Goal: Task Accomplishment & Management: Manage account settings

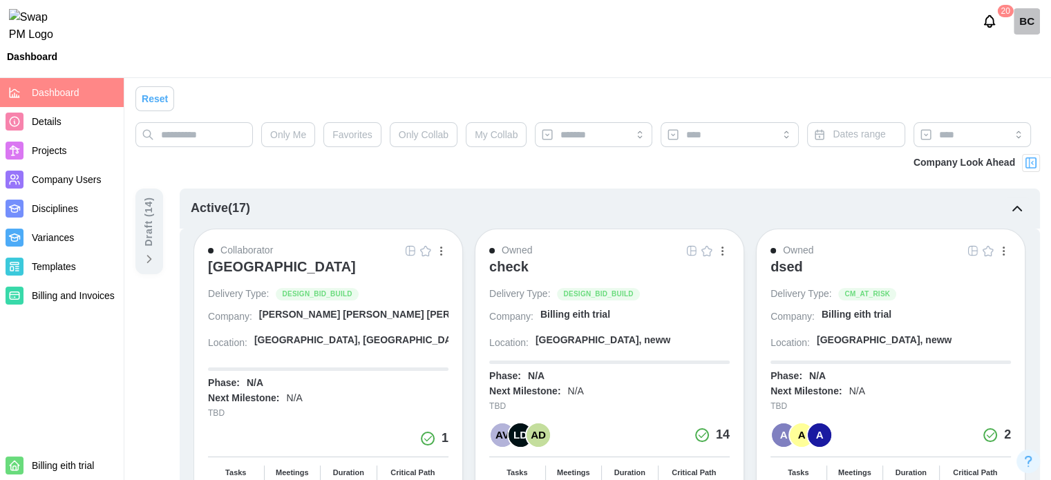
scroll to position [69, 0]
click at [84, 182] on span "Company Users" at bounding box center [66, 179] width 69 height 11
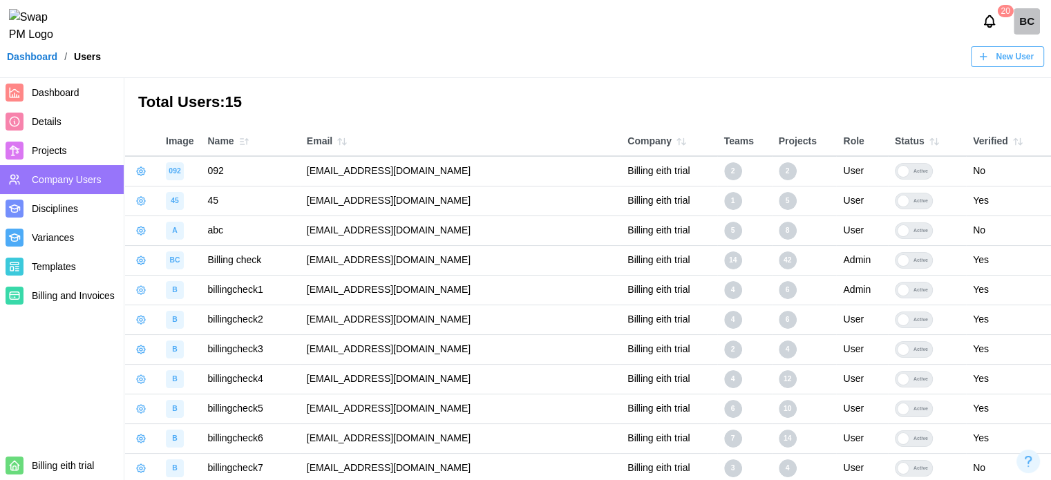
click at [1008, 66] on span "New User" at bounding box center [1015, 56] width 38 height 19
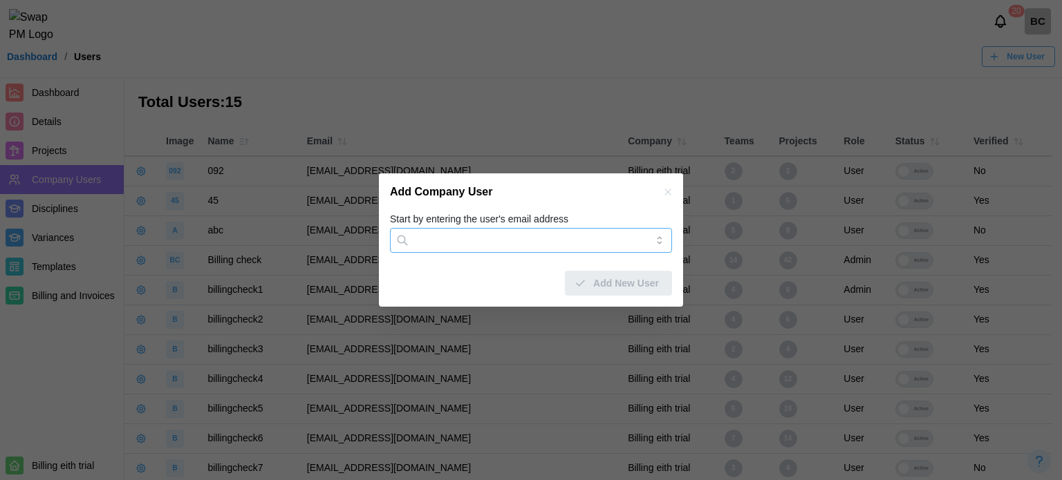
click at [525, 240] on input "Start by entering the user's email address" at bounding box center [531, 240] width 282 height 25
click at [460, 240] on input "***" at bounding box center [531, 240] width 282 height 25
click at [466, 248] on input "***" at bounding box center [531, 240] width 282 height 25
type input "*"
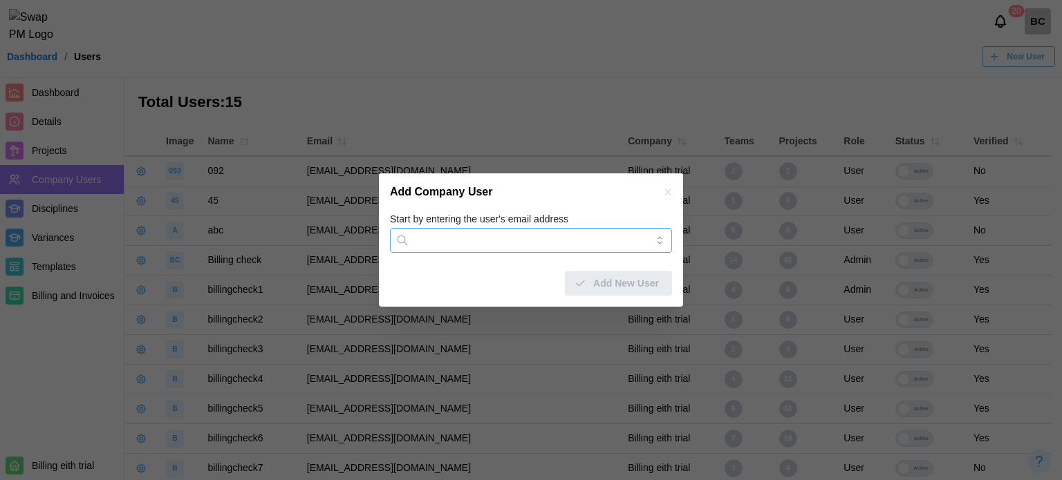
click at [466, 248] on input "Start by entering the user's email address" at bounding box center [531, 240] width 282 height 25
type input "*"
click at [466, 248] on input "*" at bounding box center [531, 240] width 282 height 25
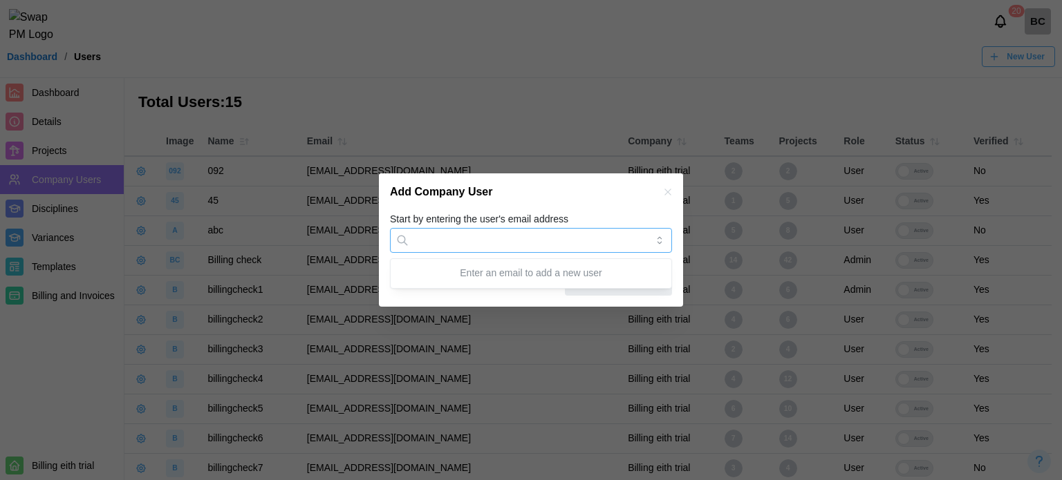
click at [509, 240] on input "Start by entering the user's email address" at bounding box center [531, 240] width 282 height 25
paste input "**********"
click at [555, 249] on input "**********" at bounding box center [531, 240] width 282 height 25
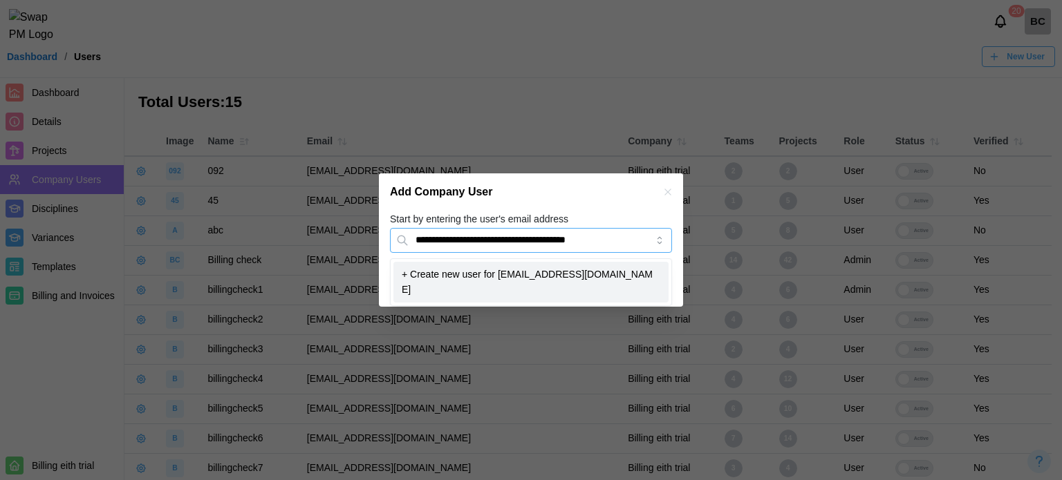
drag, startPoint x: 539, startPoint y: 240, endPoint x: 486, endPoint y: 243, distance: 53.3
click at [486, 243] on input "**********" at bounding box center [531, 240] width 282 height 25
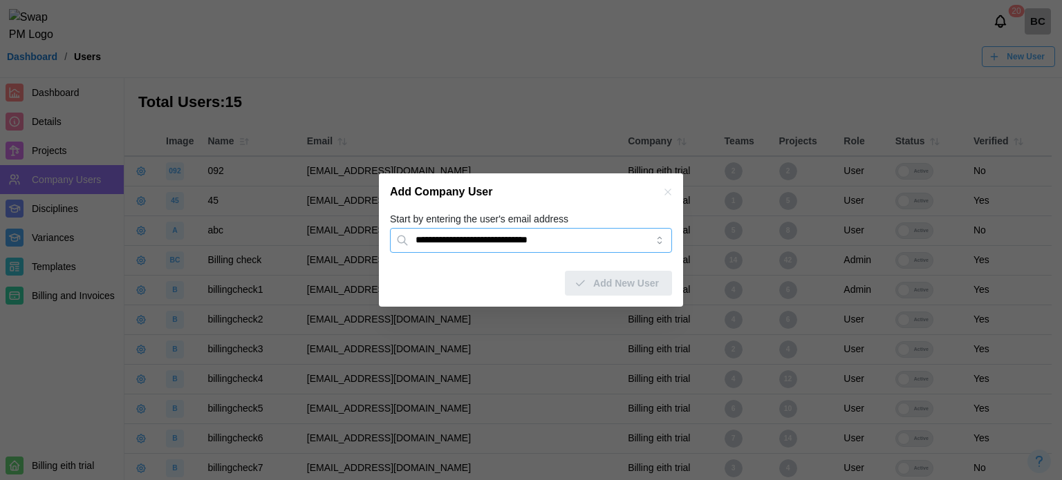
click at [616, 240] on input "**********" at bounding box center [531, 240] width 282 height 25
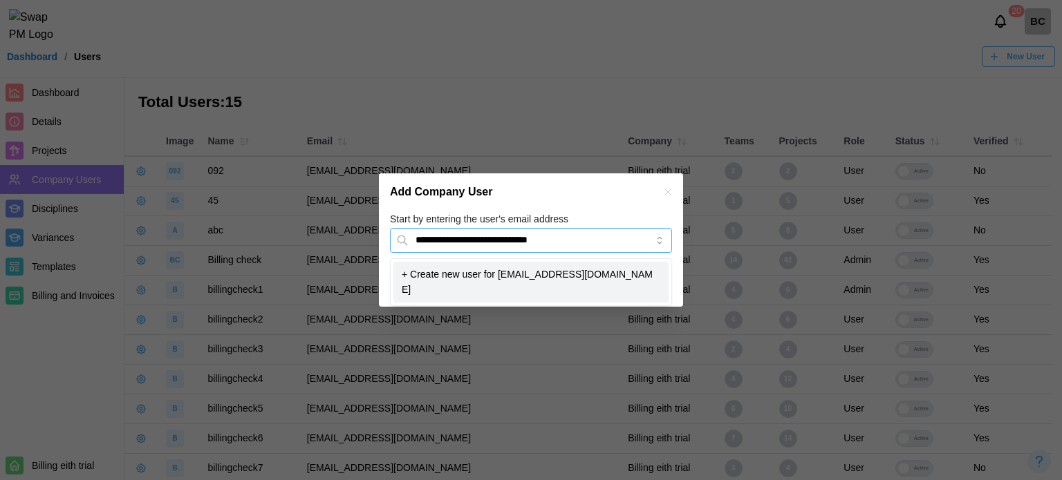
click at [616, 240] on input "**********" at bounding box center [531, 240] width 282 height 25
click at [592, 241] on input "**********" at bounding box center [531, 240] width 282 height 25
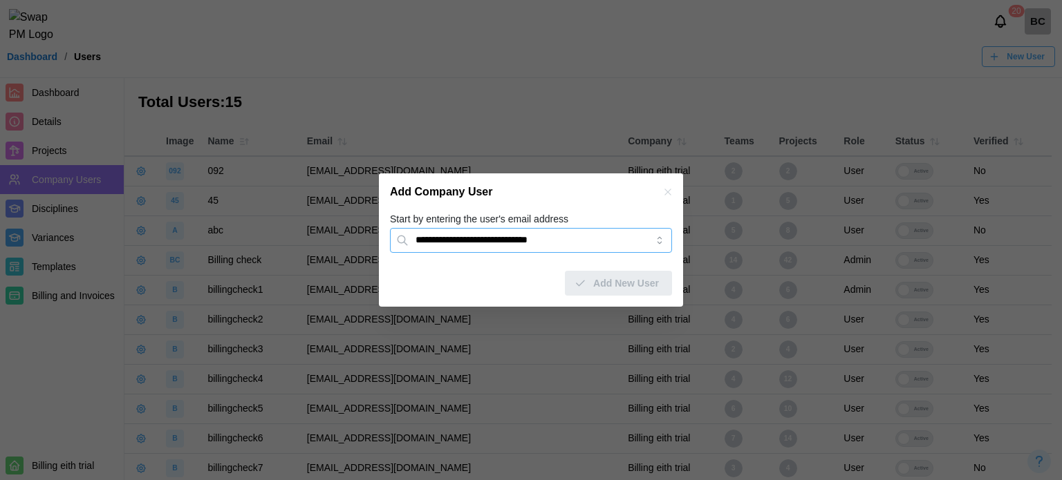
type input "**********"
click at [519, 254] on form "Start by entering the user's email address Add New User" at bounding box center [531, 253] width 282 height 85
click at [523, 250] on input "Start by entering the user's email address" at bounding box center [531, 240] width 282 height 25
click at [665, 185] on div "Add Company User" at bounding box center [531, 191] width 304 height 37
click at [663, 194] on icon "button" at bounding box center [667, 192] width 11 height 11
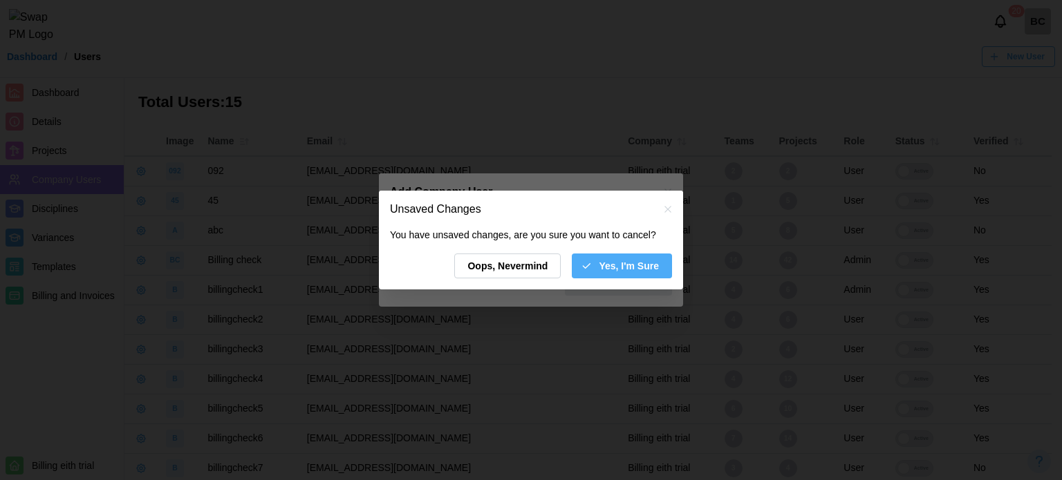
click at [636, 270] on span "Yes, I'm Sure" at bounding box center [628, 265] width 60 height 23
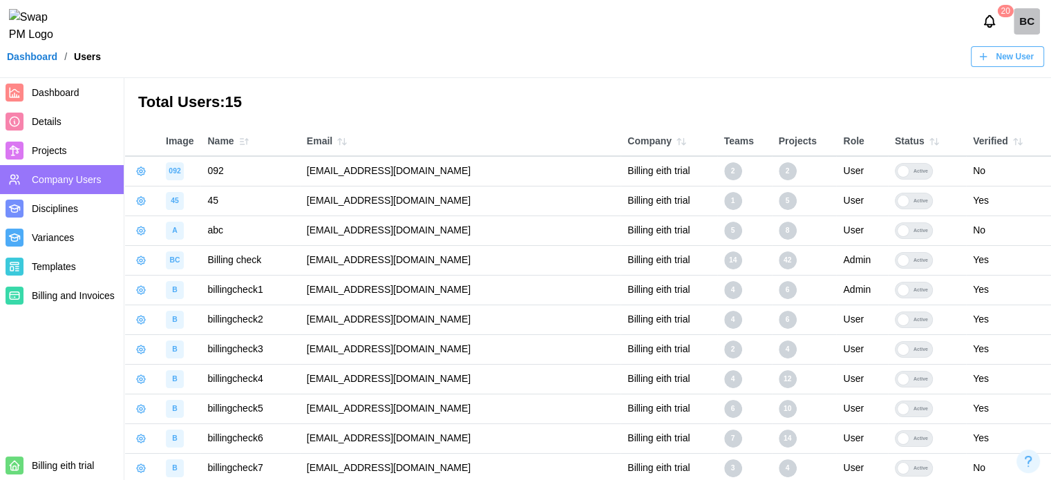
click at [1016, 24] on div "BC" at bounding box center [1027, 21] width 26 height 26
click at [1010, 95] on button "Sign Out" at bounding box center [1010, 85] width 76 height 25
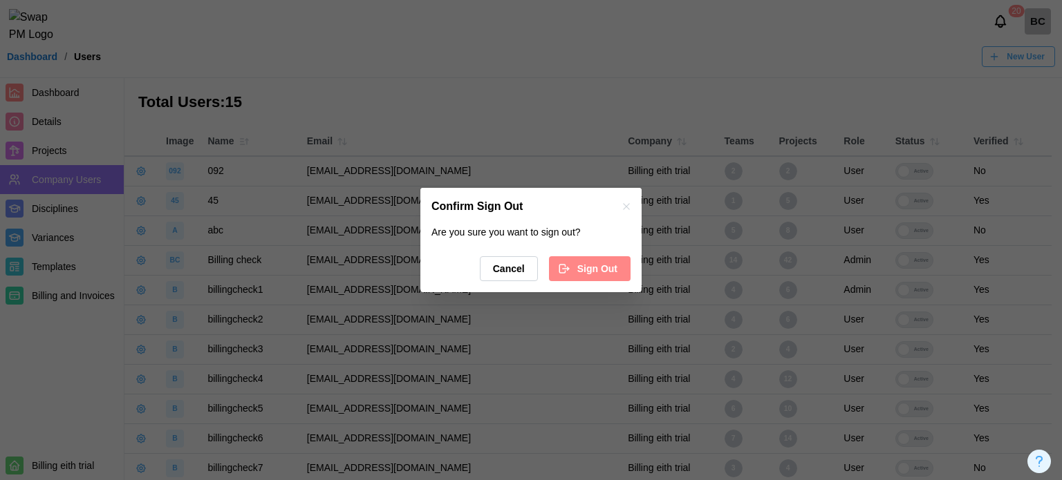
click at [589, 267] on span "Sign Out" at bounding box center [597, 268] width 40 height 23
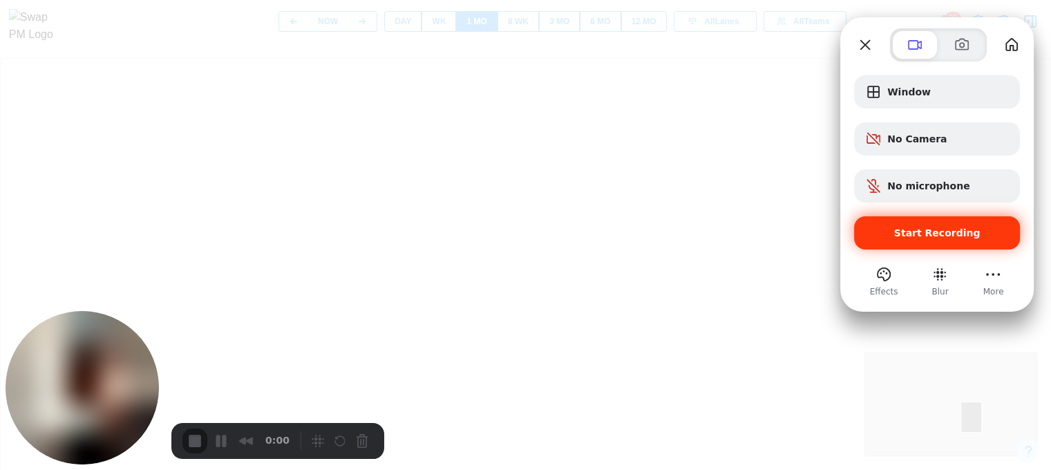
click at [907, 234] on span "Start Recording" at bounding box center [937, 232] width 86 height 11
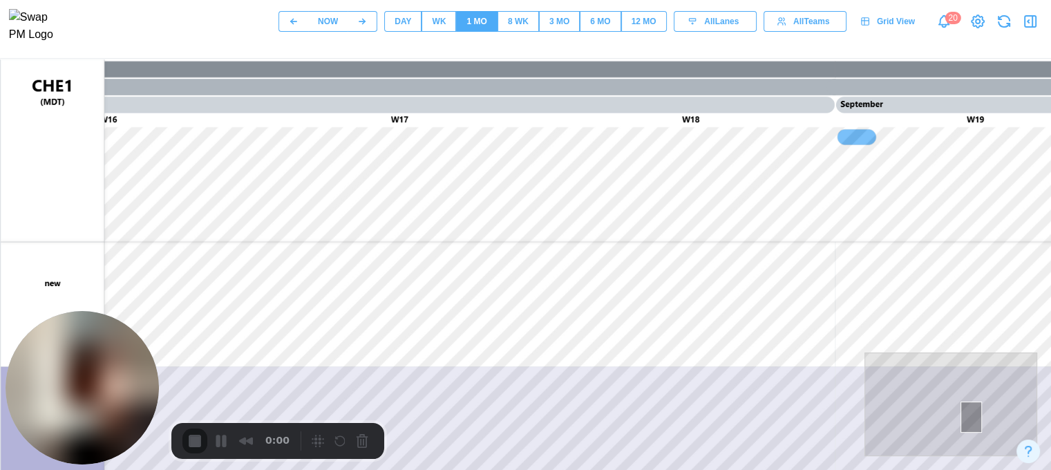
click at [428, 28] on button "WK" at bounding box center [439, 21] width 35 height 21
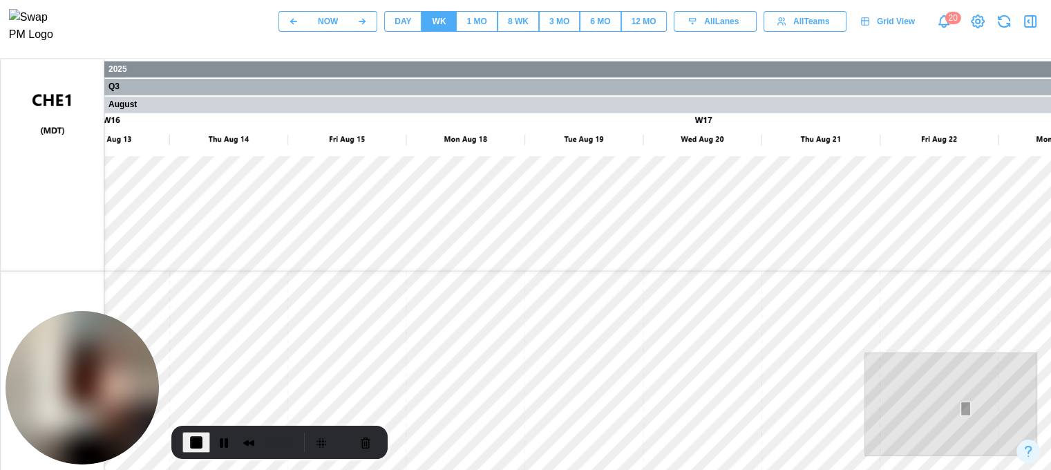
click at [940, 426] on div at bounding box center [951, 404] width 173 height 104
click at [941, 425] on div at bounding box center [941, 426] width 10 height 15
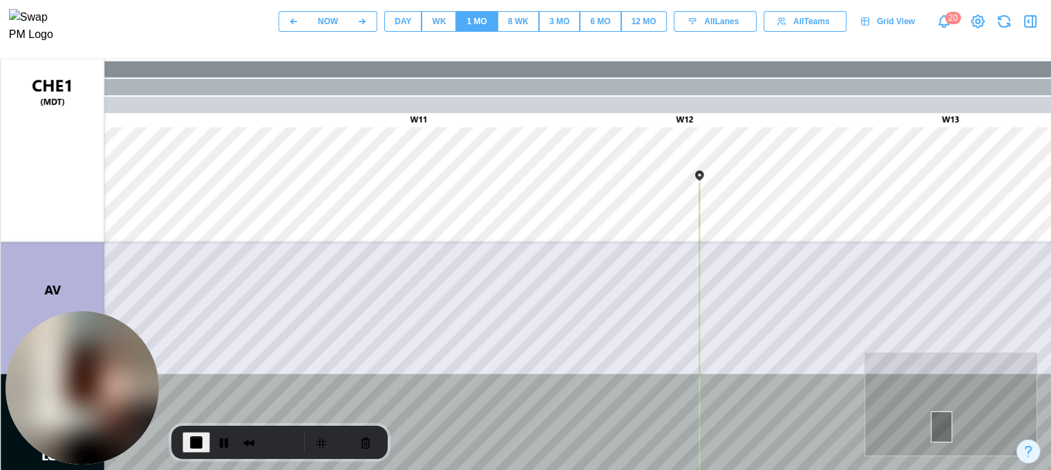
click at [401, 15] on div "DAY WK 1 MO 8 WK 3 MO 6 MO 12 MO" at bounding box center [525, 21] width 282 height 21
click at [402, 28] on div "DAY" at bounding box center [403, 21] width 17 height 13
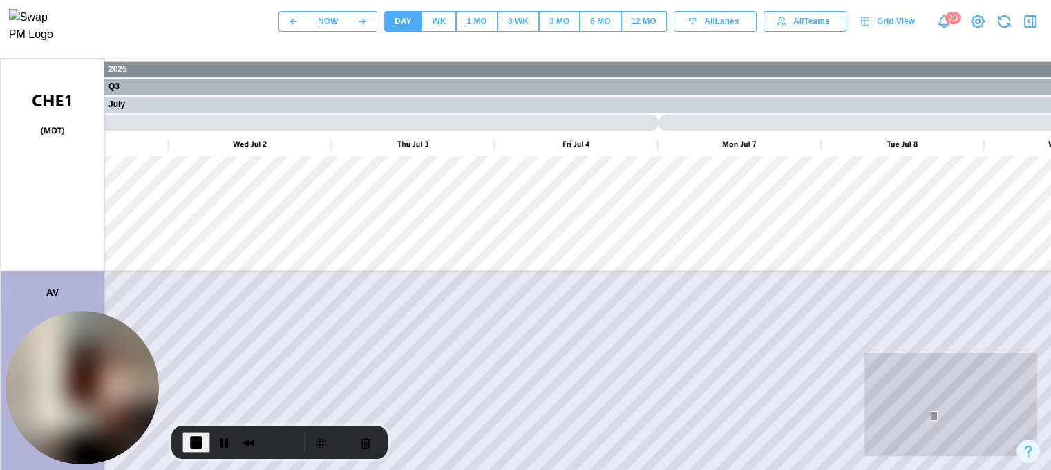
click at [913, 402] on div at bounding box center [951, 404] width 173 height 104
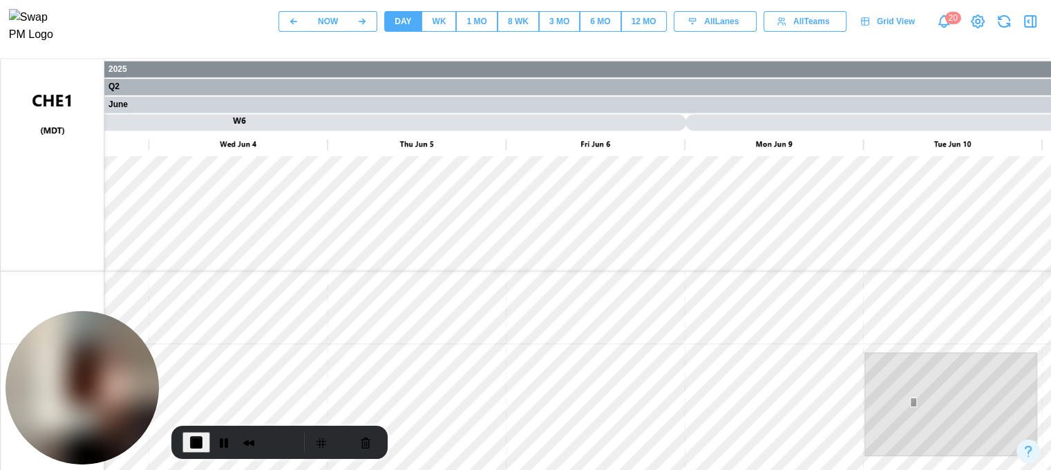
click at [913, 402] on div at bounding box center [913, 402] width 7 height 10
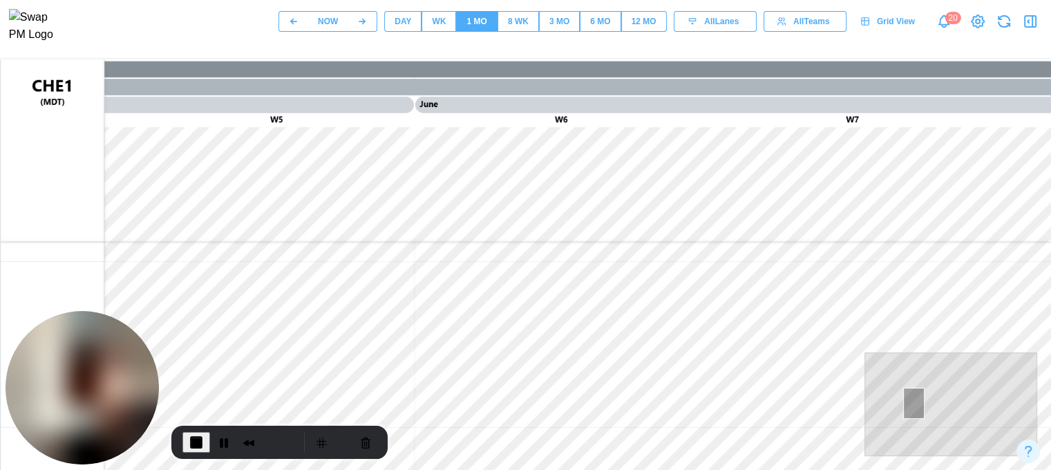
click at [655, 26] on div "12 MO" at bounding box center [644, 21] width 25 height 13
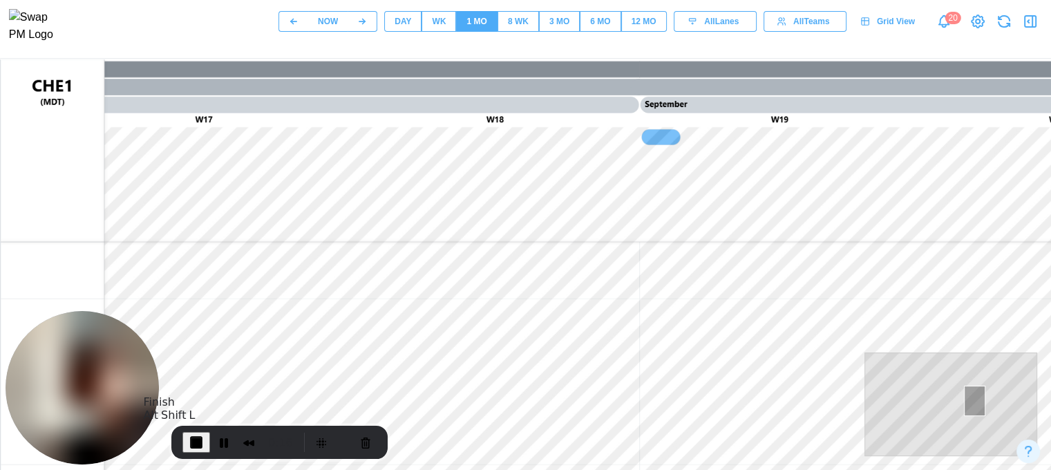
click at [196, 444] on span "End Recording" at bounding box center [196, 442] width 17 height 17
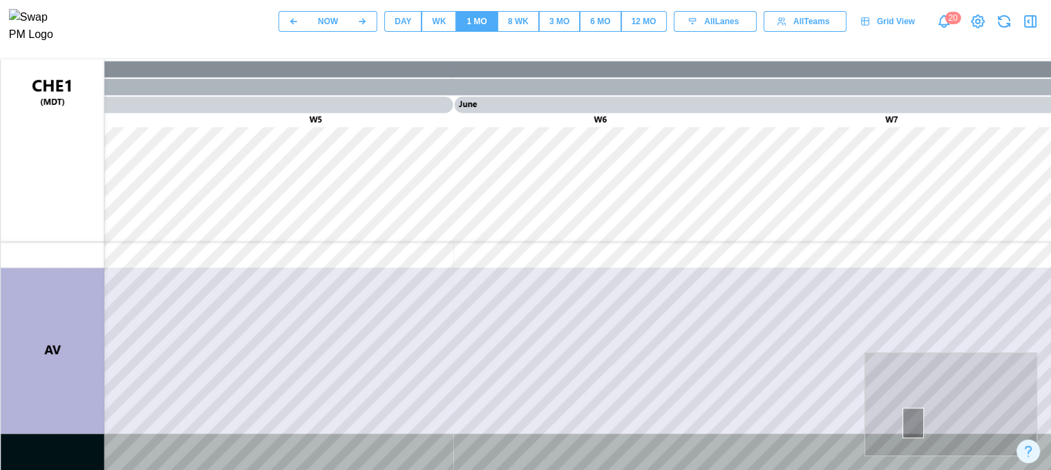
click at [912, 422] on div at bounding box center [951, 404] width 173 height 104
drag, startPoint x: 896, startPoint y: 419, endPoint x: 895, endPoint y: 373, distance: 45.6
click at [896, 371] on div at bounding box center [951, 404] width 173 height 104
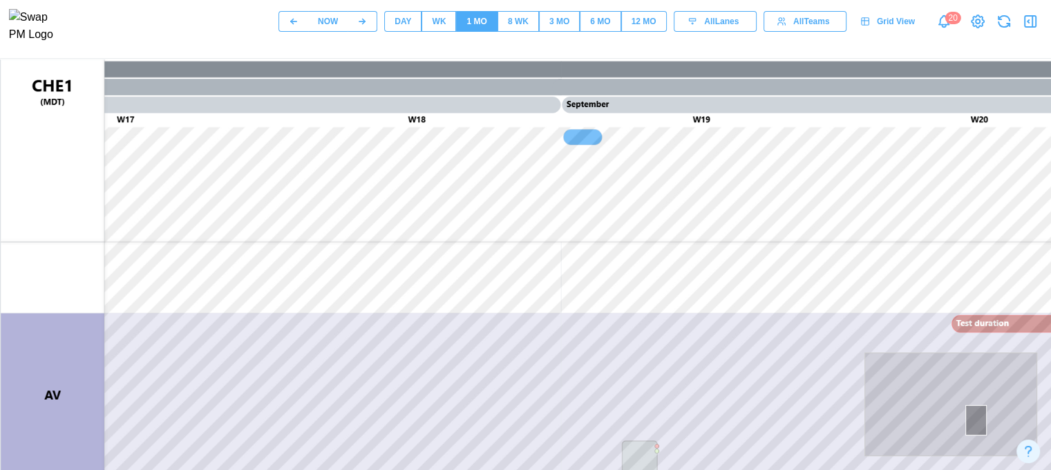
drag, startPoint x: 906, startPoint y: 408, endPoint x: 975, endPoint y: 419, distance: 70.0
click at [975, 419] on div at bounding box center [951, 404] width 173 height 104
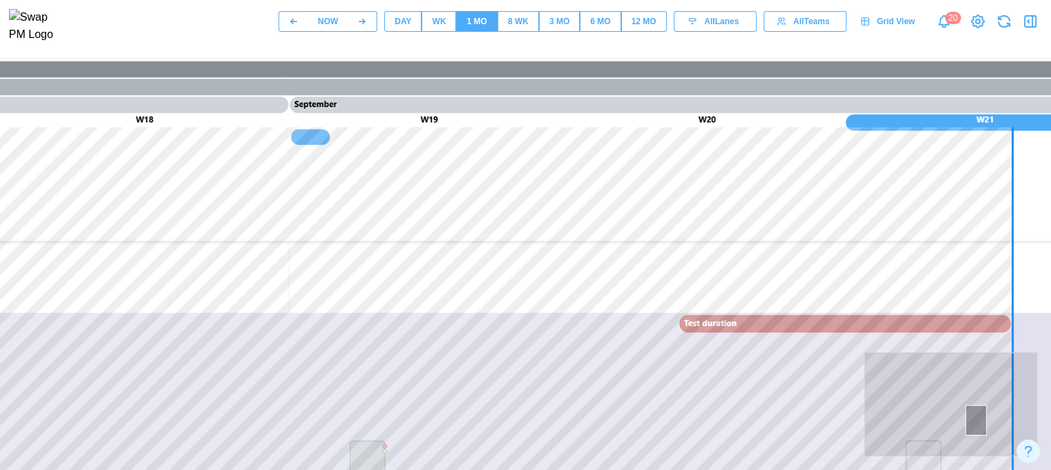
scroll to position [0, 276]
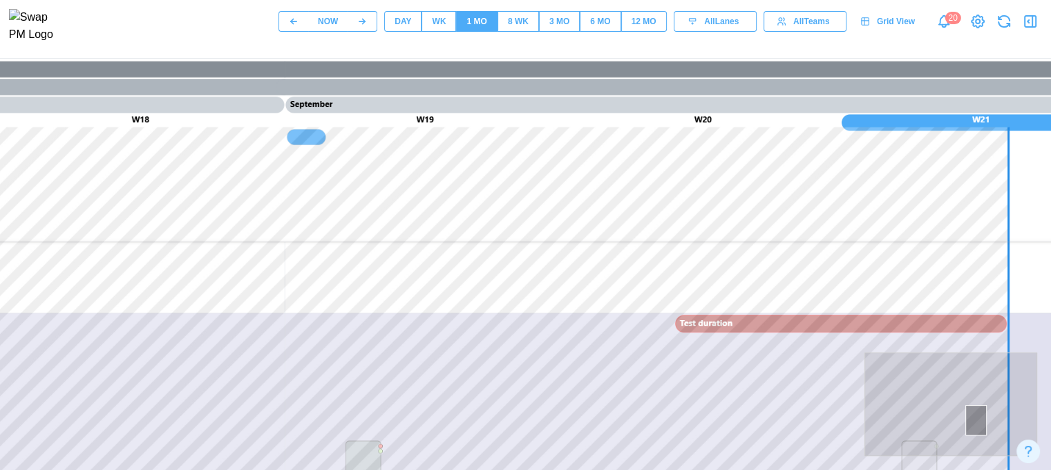
click at [975, 419] on div at bounding box center [975, 420] width 21 height 31
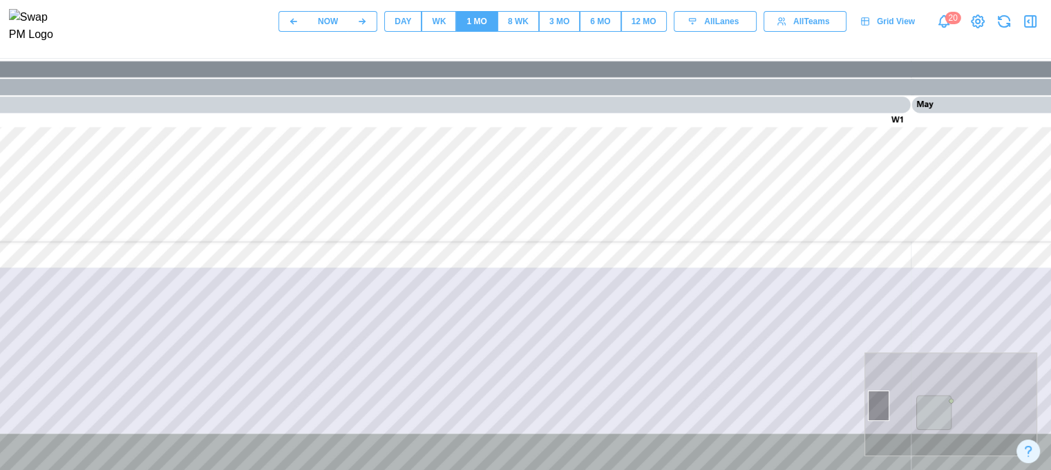
click at [885, 404] on div at bounding box center [878, 405] width 21 height 31
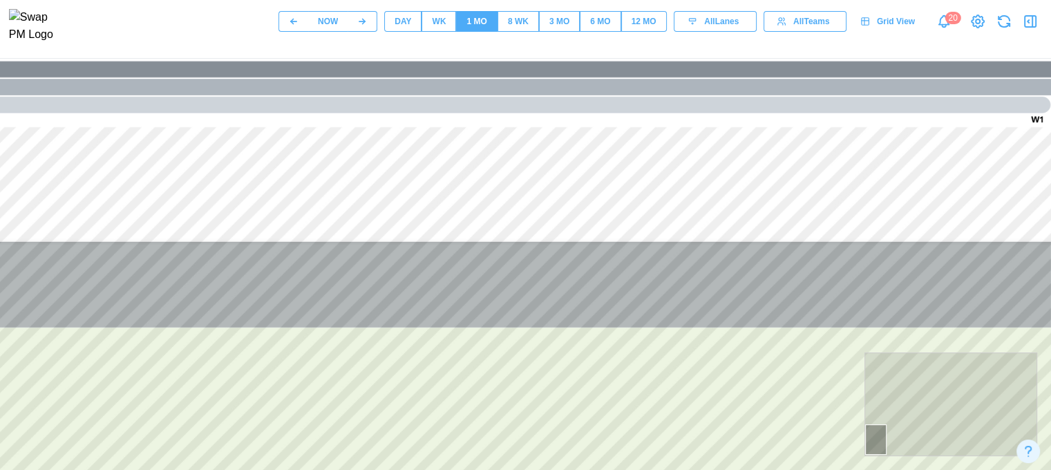
click at [850, 439] on canvas at bounding box center [387, 404] width 1327 height 691
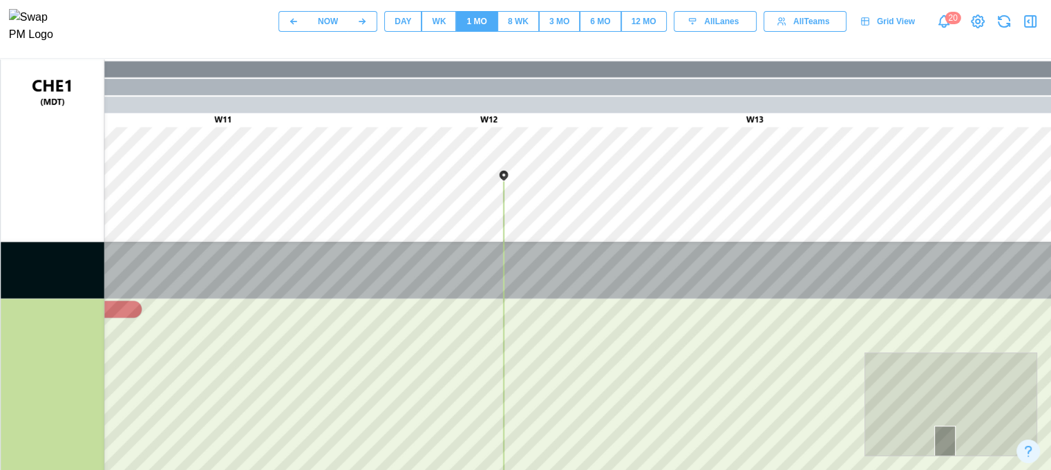
scroll to position [80, 0]
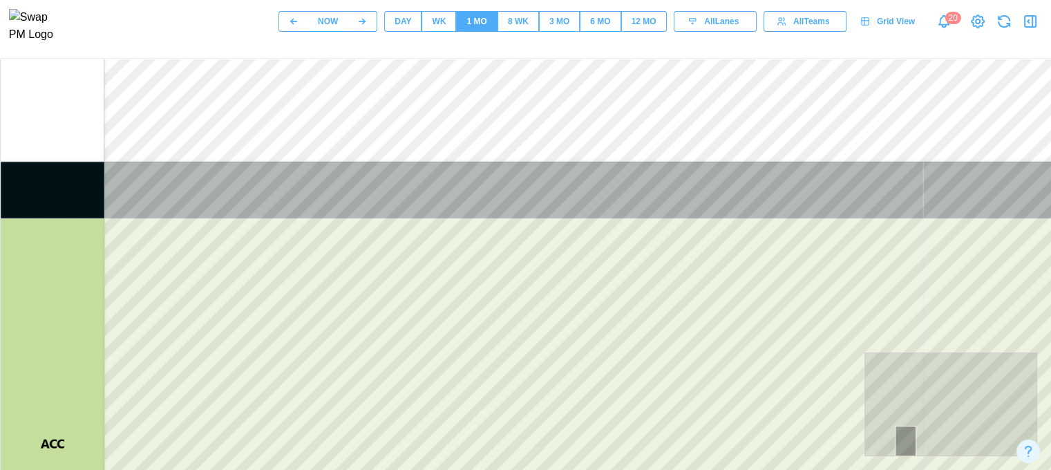
click at [905, 453] on div at bounding box center [905, 441] width 21 height 31
click at [951, 425] on div at bounding box center [951, 404] width 173 height 104
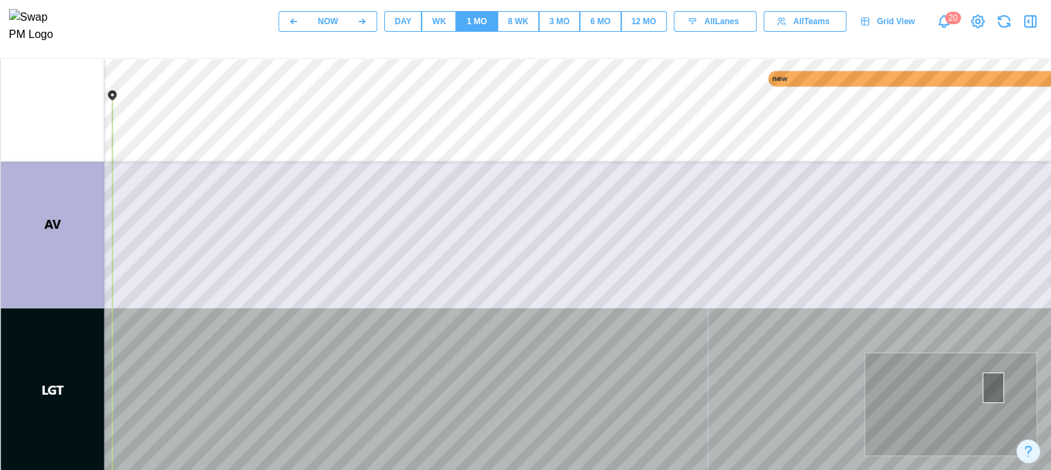
click at [992, 387] on div at bounding box center [951, 404] width 173 height 104
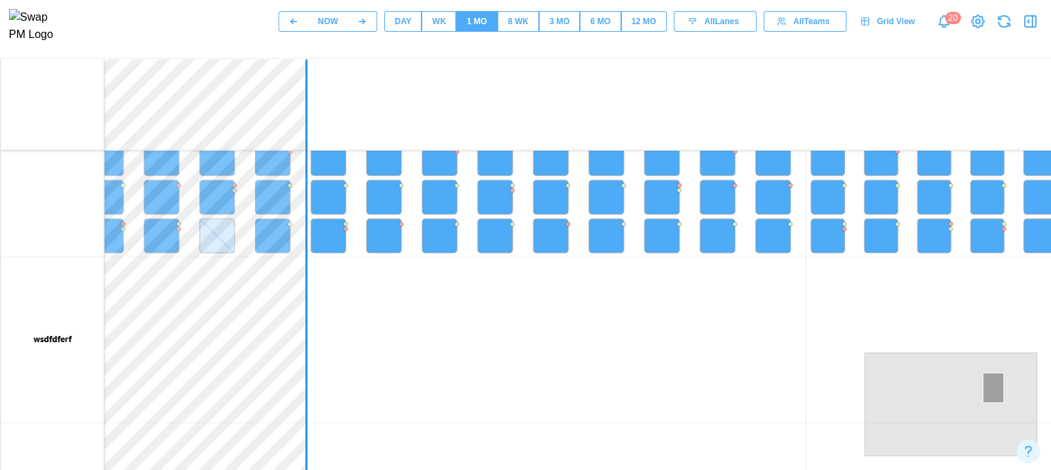
scroll to position [0, 0]
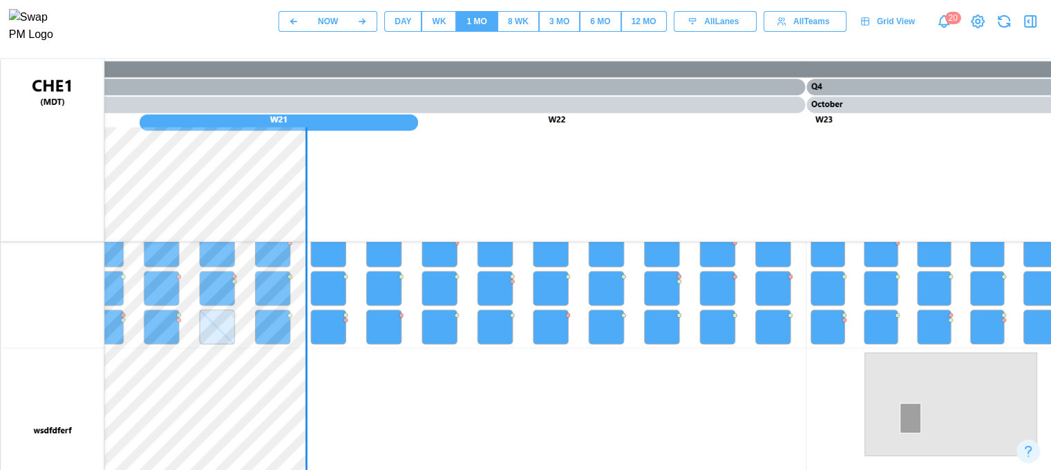
drag, startPoint x: 945, startPoint y: 408, endPoint x: 909, endPoint y: 417, distance: 36.5
click at [909, 417] on div at bounding box center [951, 404] width 173 height 104
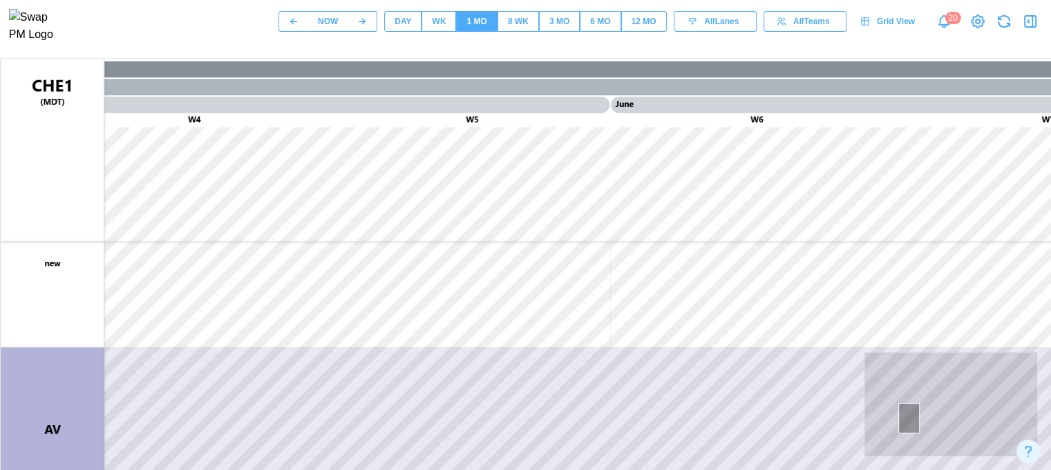
drag, startPoint x: 908, startPoint y: 417, endPoint x: 973, endPoint y: 399, distance: 67.4
click at [920, 403] on div at bounding box center [908, 418] width 21 height 31
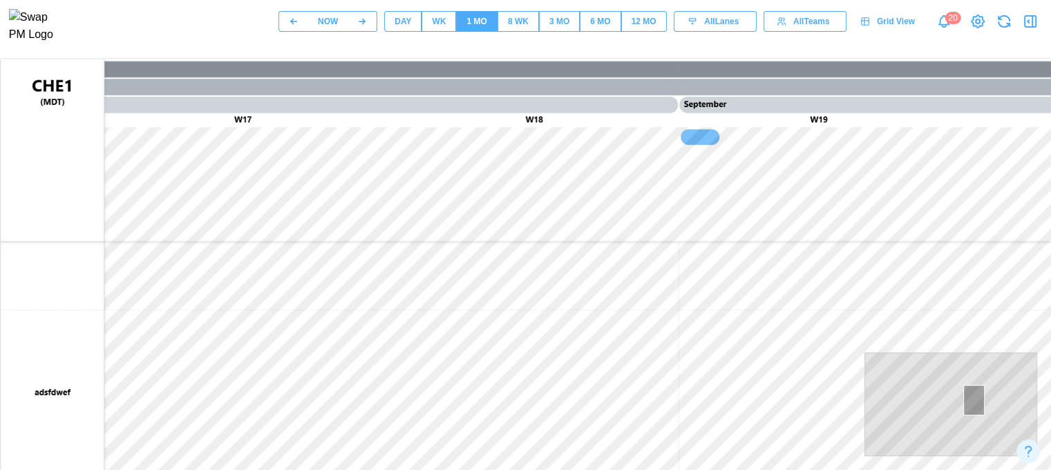
click at [945, 404] on div at bounding box center [951, 404] width 173 height 104
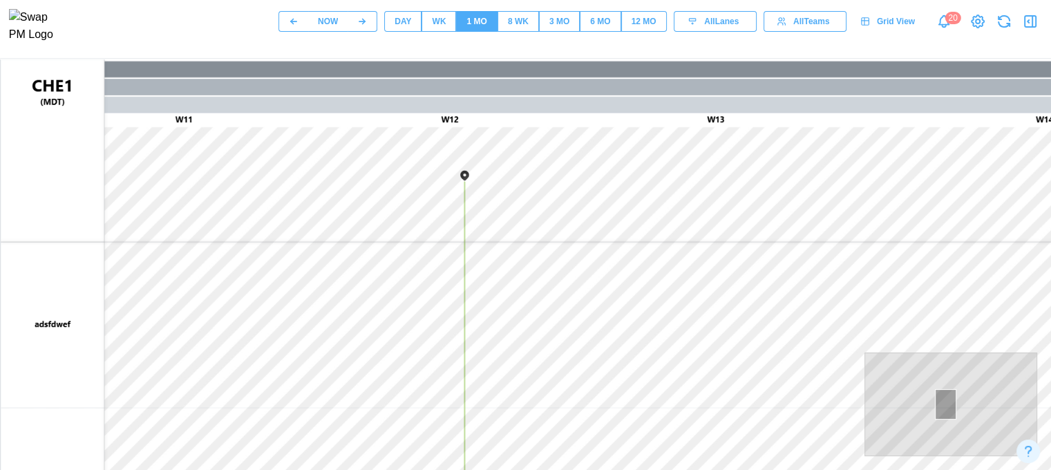
click at [945, 404] on div at bounding box center [945, 404] width 21 height 31
click at [945, 403] on div at bounding box center [945, 404] width 21 height 31
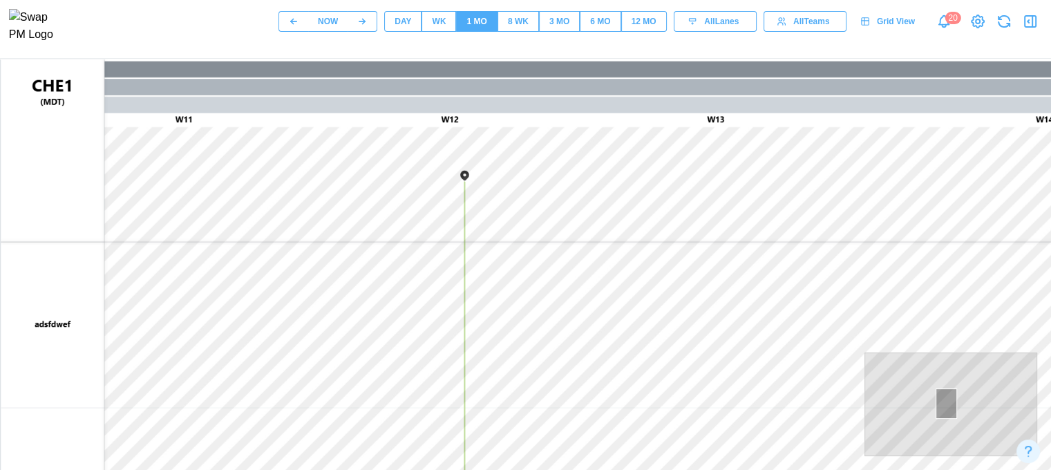
click at [945, 403] on div at bounding box center [946, 403] width 21 height 31
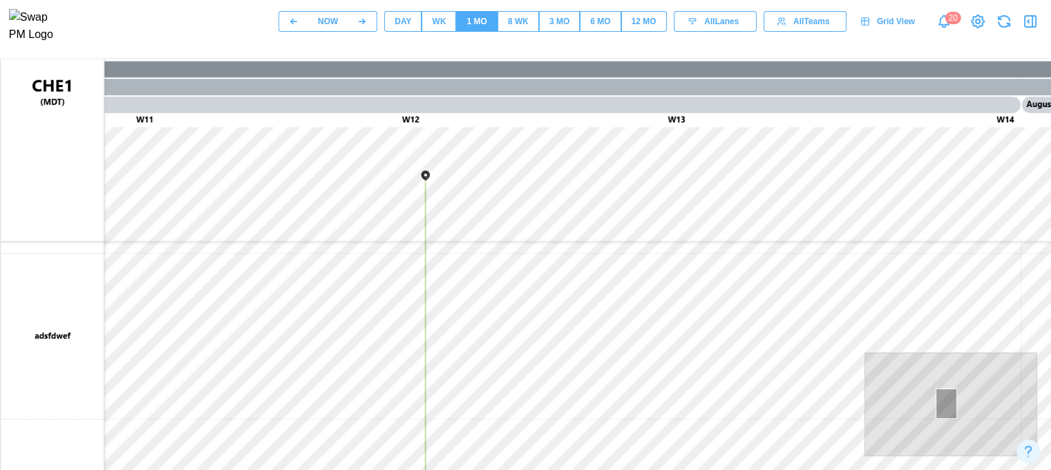
click at [945, 403] on div at bounding box center [946, 403] width 21 height 31
click at [908, 406] on div at bounding box center [951, 404] width 173 height 104
click at [908, 406] on div at bounding box center [908, 406] width 21 height 31
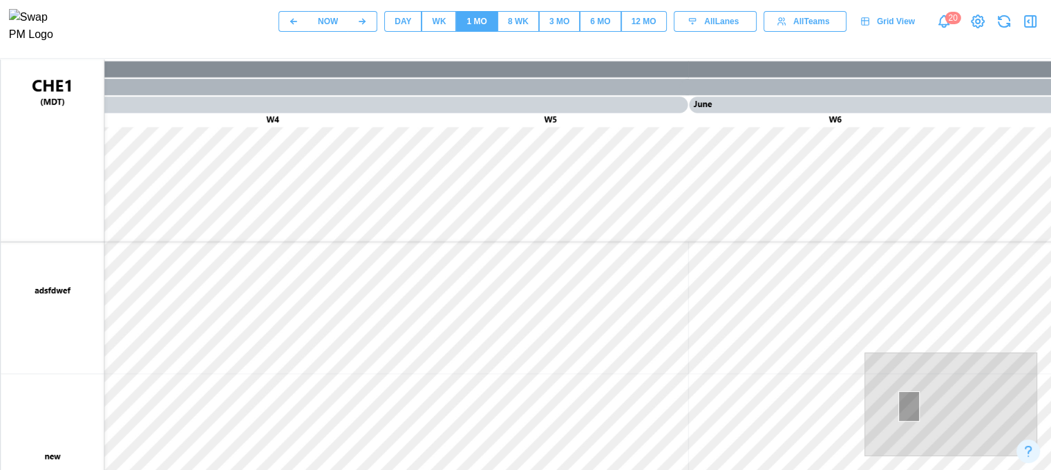
click at [549, 28] on div "3 MO" at bounding box center [559, 21] width 20 height 13
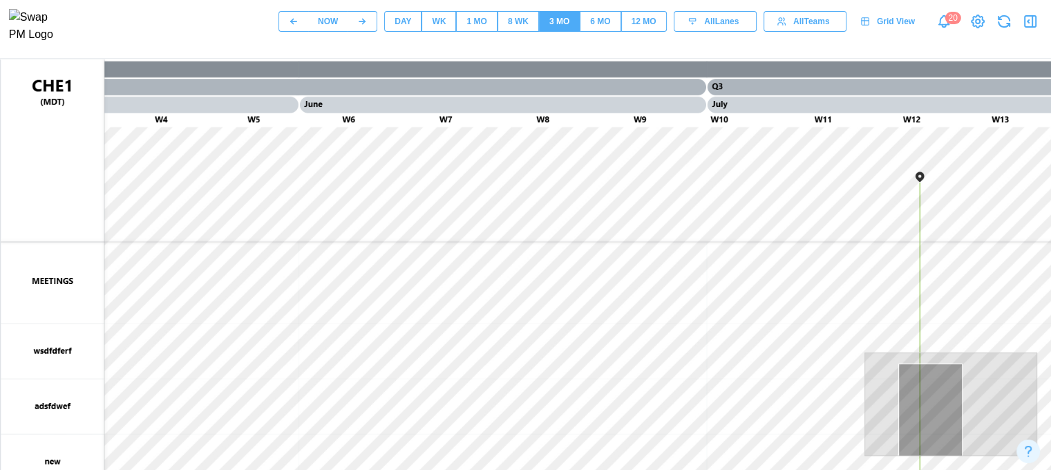
click at [882, 395] on div at bounding box center [951, 404] width 173 height 104
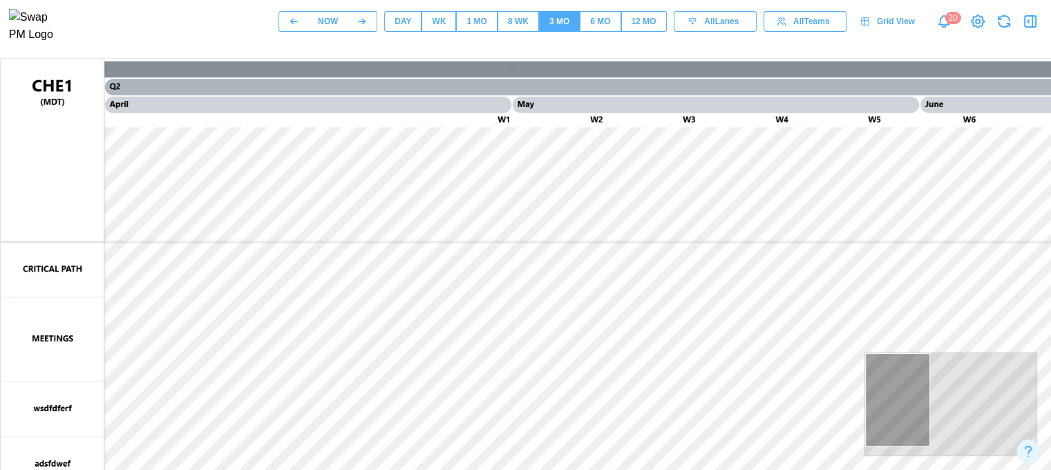
click at [882, 395] on div at bounding box center [897, 399] width 65 height 93
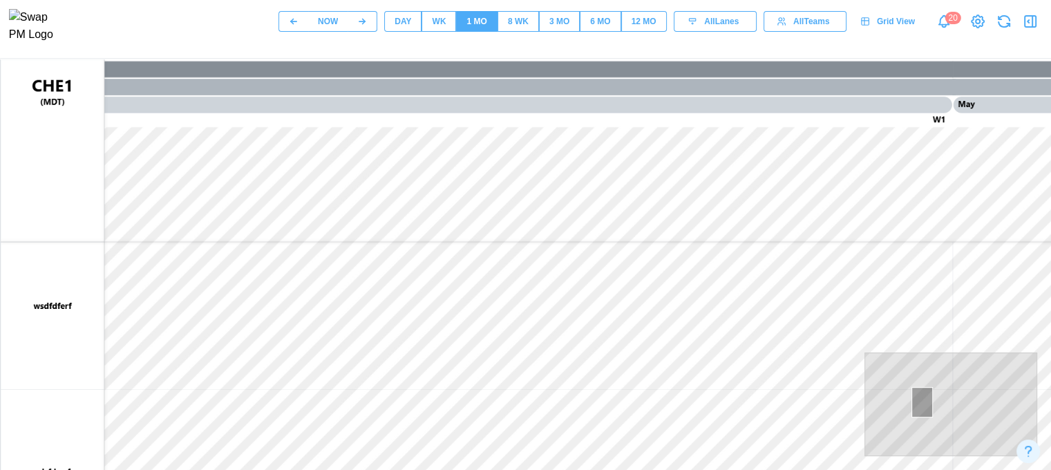
drag, startPoint x: 881, startPoint y: 395, endPoint x: 921, endPoint y: 406, distance: 41.8
click at [921, 406] on div at bounding box center [922, 402] width 21 height 31
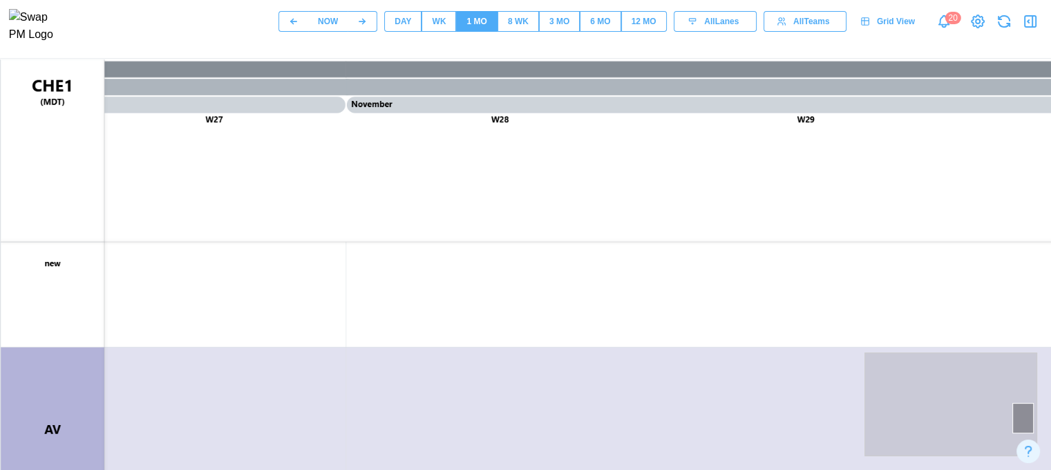
drag, startPoint x: 972, startPoint y: 414, endPoint x: 1022, endPoint y: 417, distance: 50.6
click at [1022, 417] on div at bounding box center [951, 404] width 173 height 104
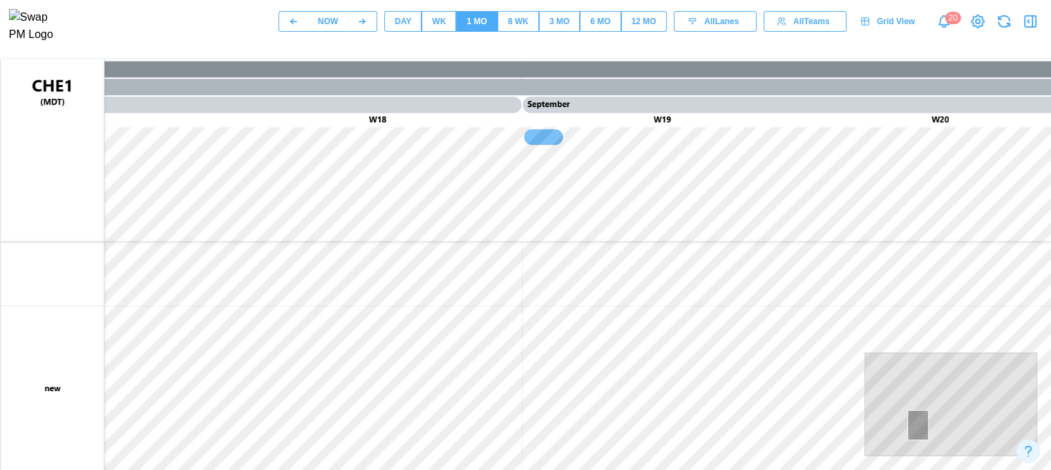
drag, startPoint x: 973, startPoint y: 395, endPoint x: 917, endPoint y: 424, distance: 63.4
click at [917, 424] on div at bounding box center [951, 404] width 173 height 104
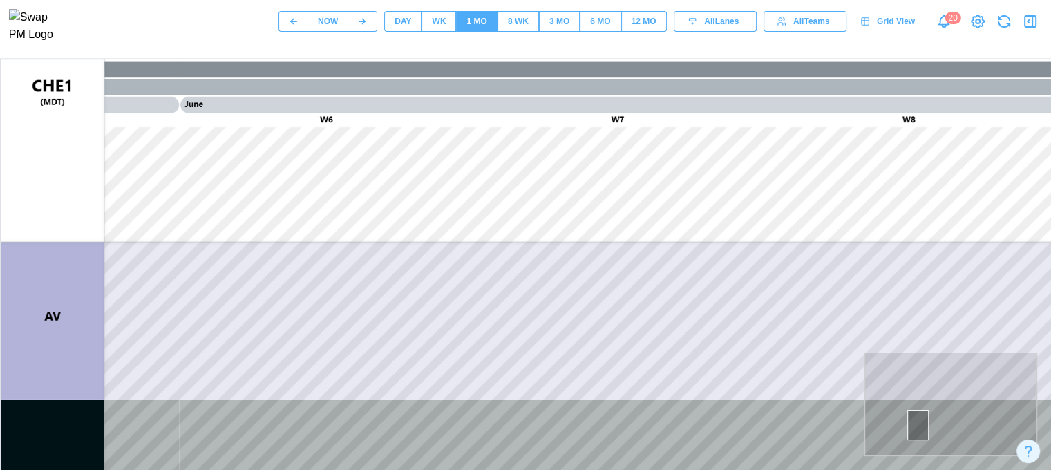
click at [933, 389] on div at bounding box center [951, 404] width 173 height 104
click at [933, 389] on div at bounding box center [933, 390] width 21 height 31
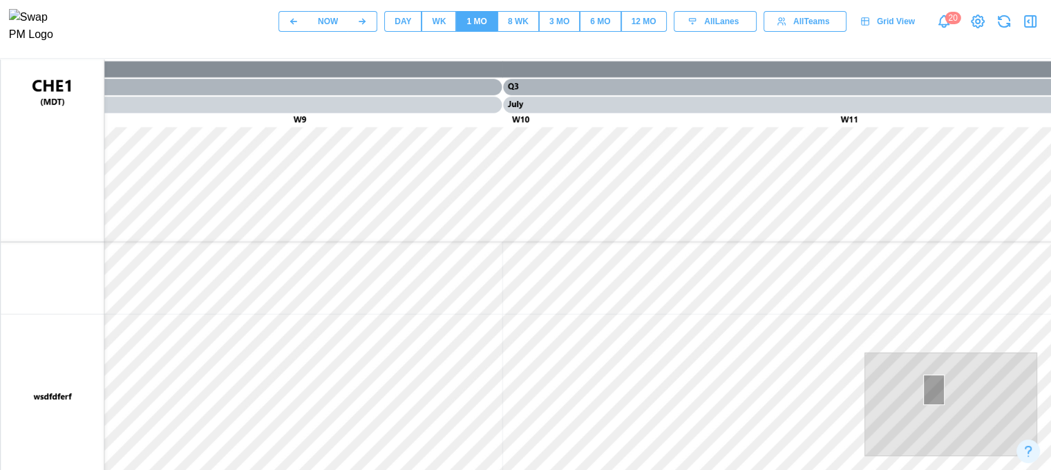
click at [933, 389] on div at bounding box center [933, 390] width 21 height 31
click at [655, 28] on div "12 MO" at bounding box center [644, 21] width 25 height 13
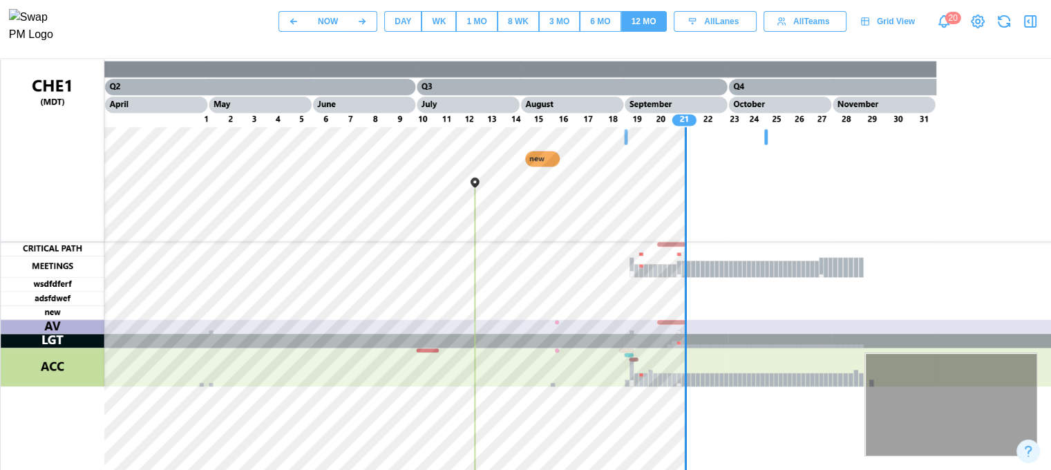
click at [605, 24] on div "6 MO" at bounding box center [600, 21] width 20 height 13
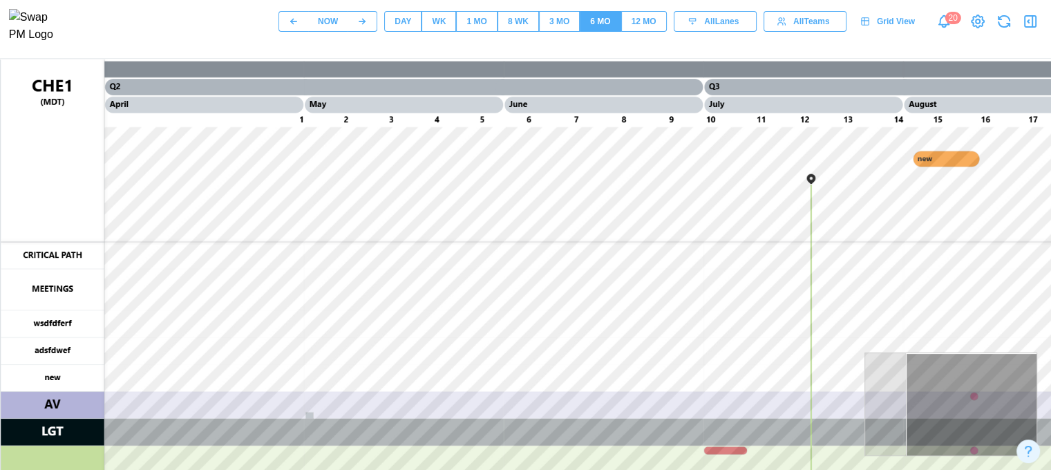
drag, startPoint x: 921, startPoint y: 384, endPoint x: 998, endPoint y: 382, distance: 77.4
click at [998, 382] on div at bounding box center [972, 448] width 132 height 190
drag, startPoint x: 995, startPoint y: 386, endPoint x: 1012, endPoint y: 384, distance: 17.4
click at [1012, 384] on div at bounding box center [972, 448] width 132 height 190
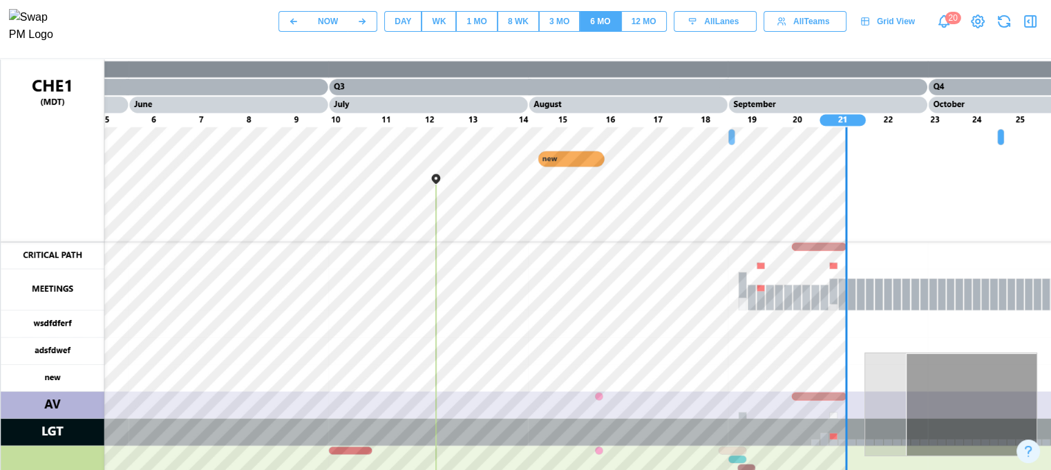
scroll to position [0, 5]
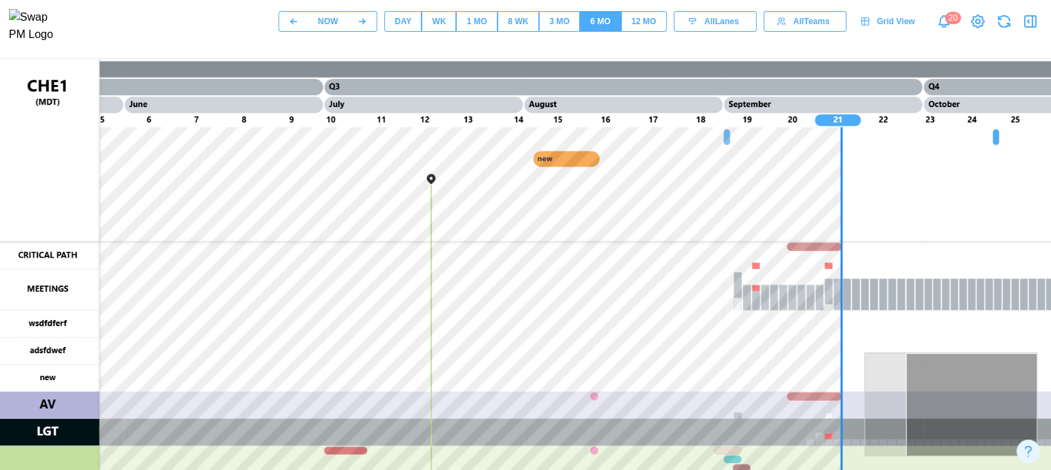
click at [651, 28] on div "12 MO" at bounding box center [644, 21] width 25 height 13
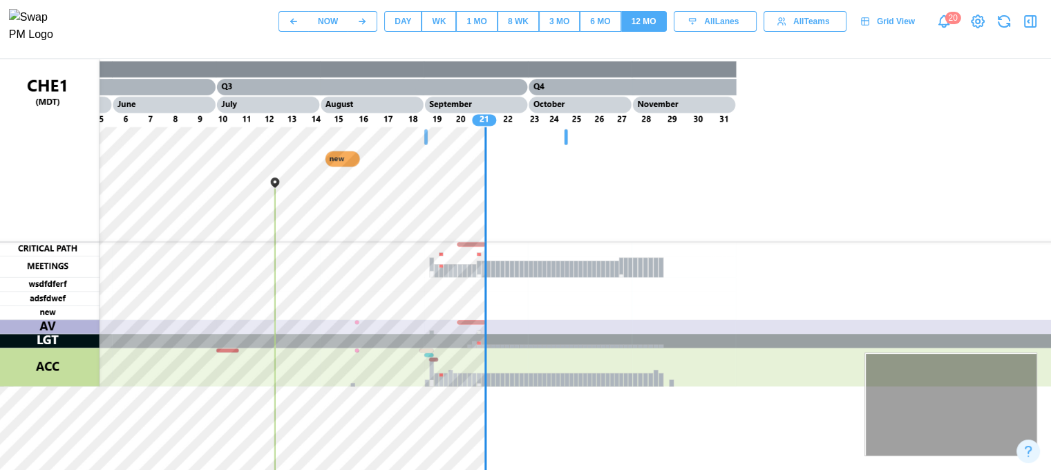
drag, startPoint x: 950, startPoint y: 369, endPoint x: 889, endPoint y: 368, distance: 60.8
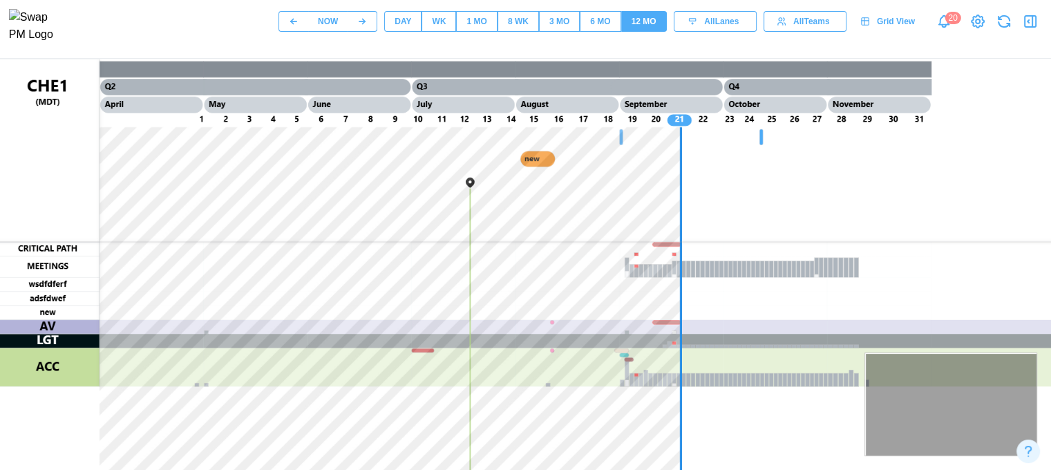
drag, startPoint x: 898, startPoint y: 365, endPoint x: 959, endPoint y: 366, distance: 60.8
click at [592, 26] on div "6 MO" at bounding box center [600, 21] width 20 height 13
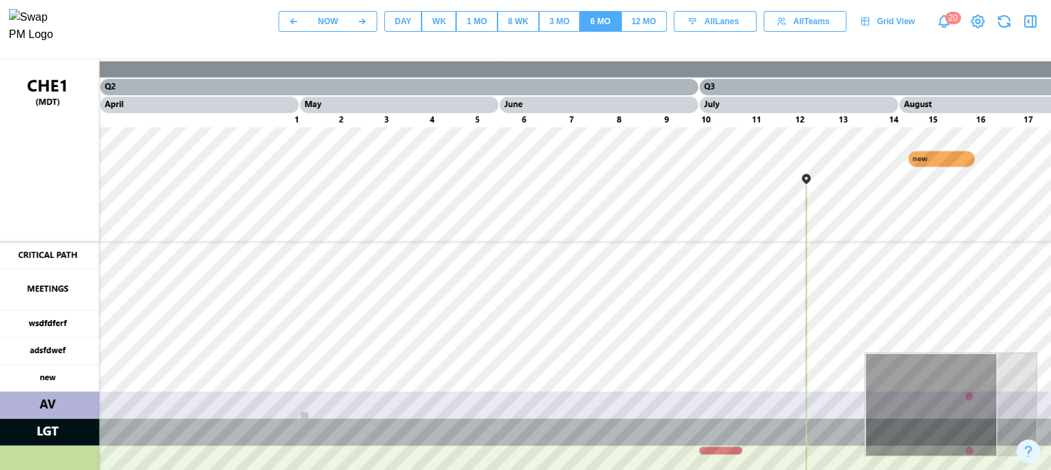
click at [640, 28] on div "12 MO" at bounding box center [644, 21] width 25 height 13
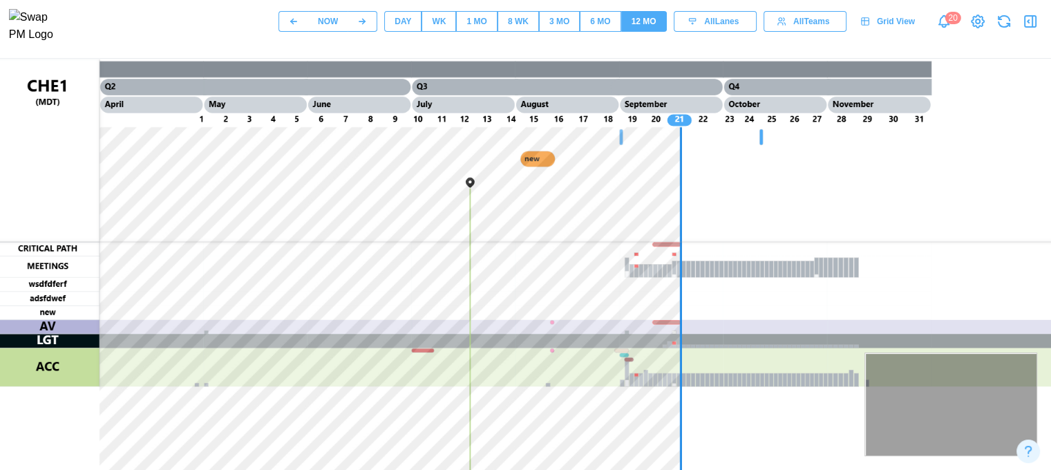
drag, startPoint x: 927, startPoint y: 379, endPoint x: 989, endPoint y: 385, distance: 61.8
click at [522, 26] on div "8 WK" at bounding box center [518, 21] width 21 height 13
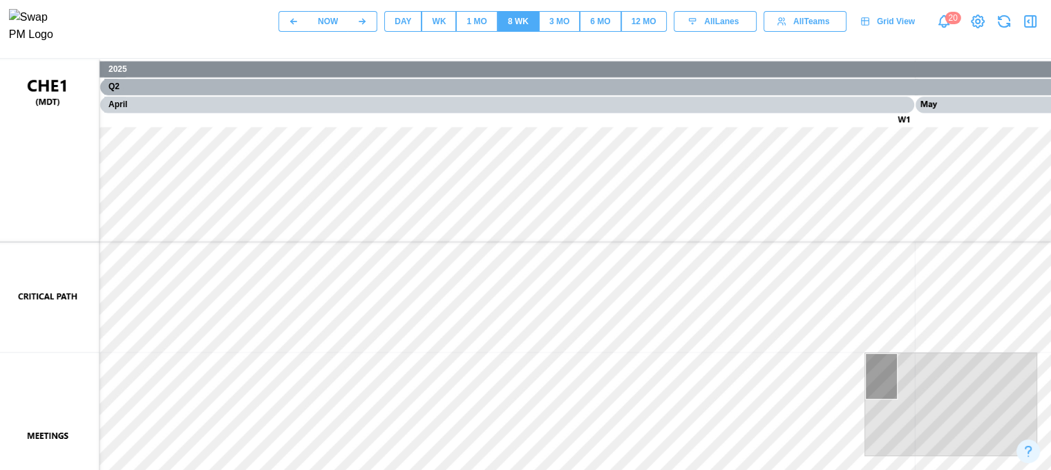
click at [639, 31] on span "12 MO" at bounding box center [644, 21] width 25 height 19
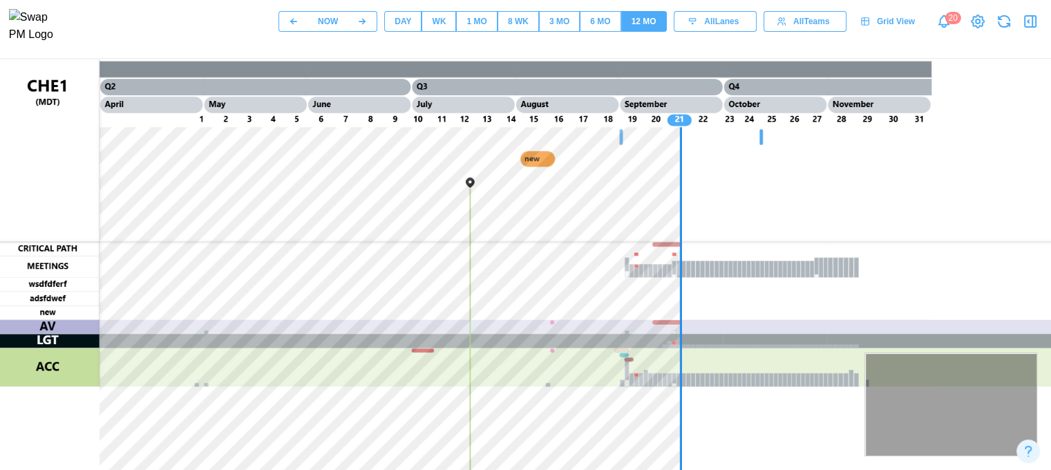
click at [399, 28] on div "DAY" at bounding box center [403, 21] width 17 height 13
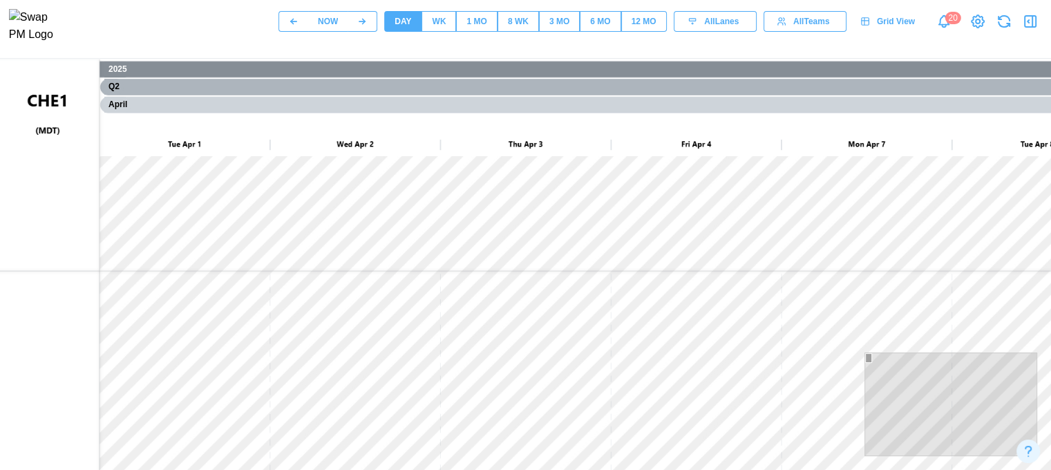
click at [646, 25] on div "12 MO" at bounding box center [644, 21] width 25 height 13
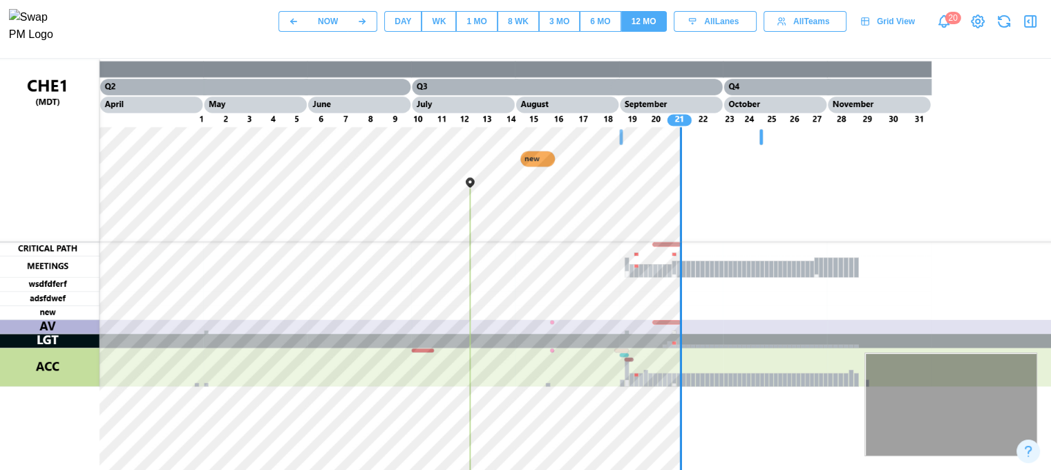
drag, startPoint x: 912, startPoint y: 391, endPoint x: 984, endPoint y: 395, distance: 72.0
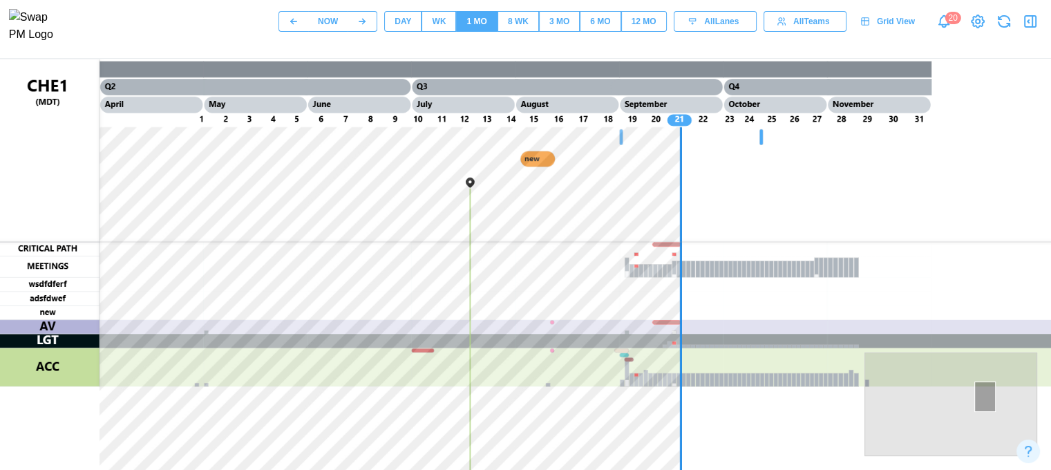
click at [984, 391] on div at bounding box center [984, 396] width 21 height 31
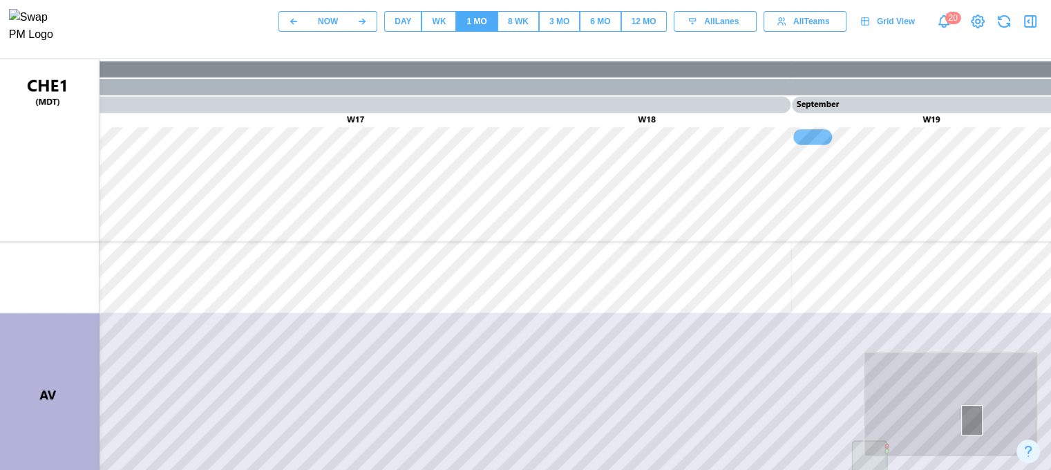
drag, startPoint x: 961, startPoint y: 419, endPoint x: 975, endPoint y: 419, distance: 14.5
click at [975, 419] on div at bounding box center [951, 404] width 173 height 104
click at [980, 398] on div at bounding box center [951, 404] width 173 height 104
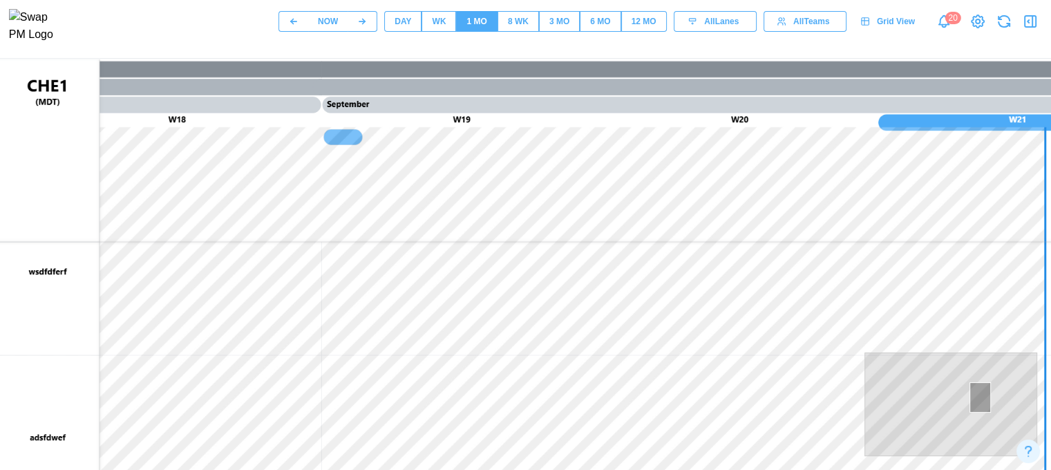
click at [979, 397] on div at bounding box center [980, 397] width 21 height 31
click at [630, 27] on button "12 MO" at bounding box center [644, 21] width 46 height 21
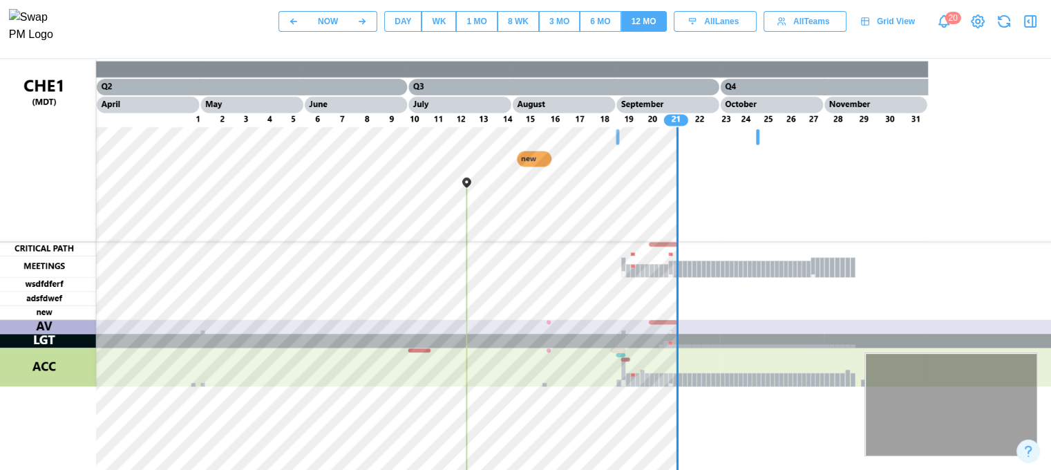
scroll to position [0, 0]
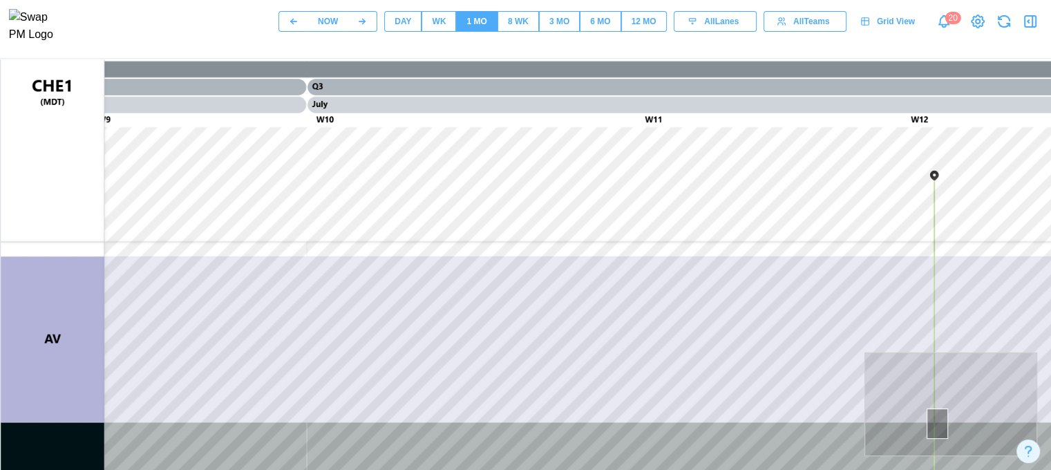
click at [934, 422] on div at bounding box center [937, 423] width 21 height 31
click at [934, 422] on div at bounding box center [935, 423] width 21 height 31
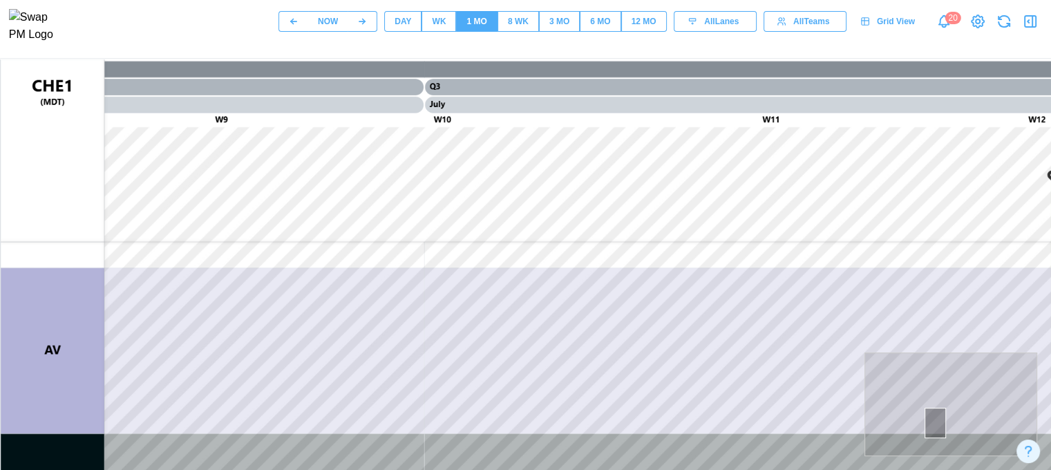
click at [934, 422] on div at bounding box center [935, 423] width 21 height 31
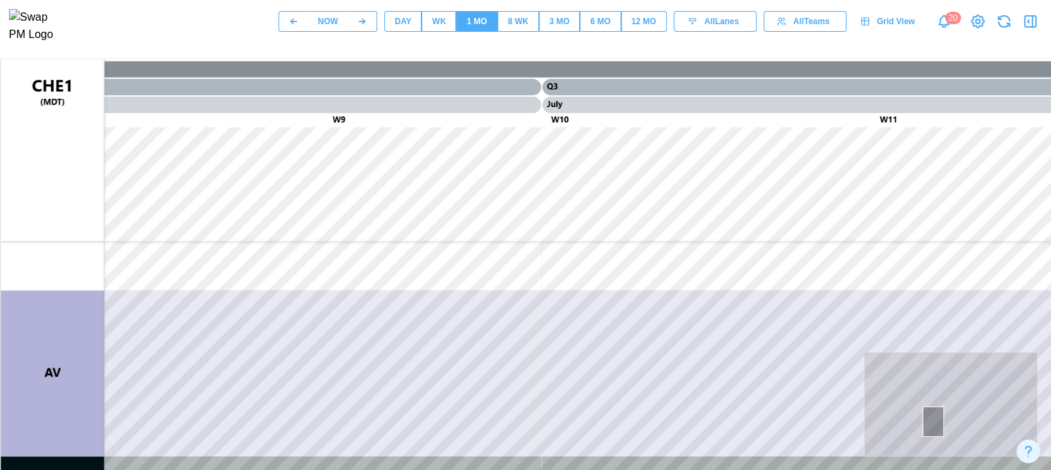
drag, startPoint x: 932, startPoint y: 421, endPoint x: 984, endPoint y: 400, distance: 55.8
click at [984, 400] on div at bounding box center [951, 404] width 173 height 104
click at [984, 400] on div at bounding box center [984, 401] width 21 height 31
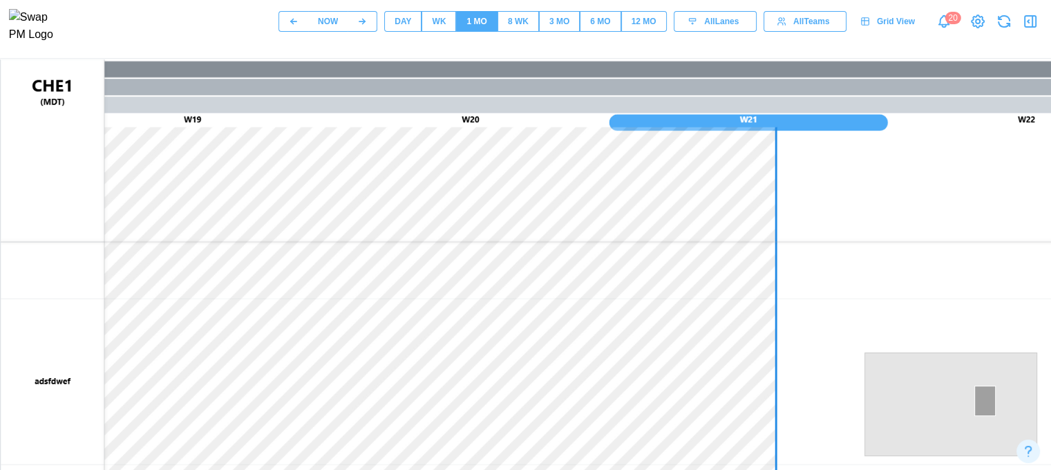
click at [984, 400] on div at bounding box center [984, 401] width 21 height 31
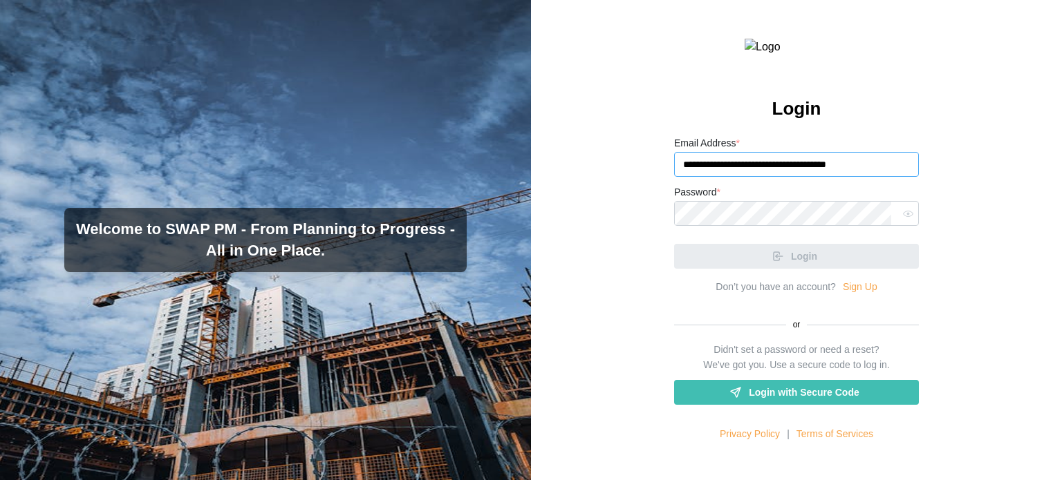
click at [786, 177] on input "**********" at bounding box center [796, 164] width 245 height 25
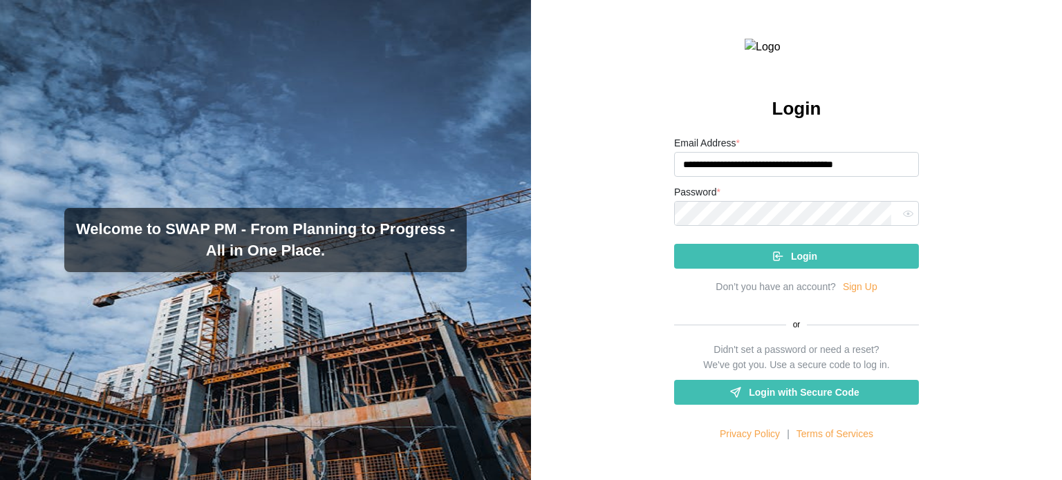
click at [903, 219] on icon "button" at bounding box center [908, 214] width 10 height 10
click at [828, 268] on div "Login" at bounding box center [794, 256] width 223 height 23
click at [674, 244] on button "Login" at bounding box center [796, 256] width 245 height 25
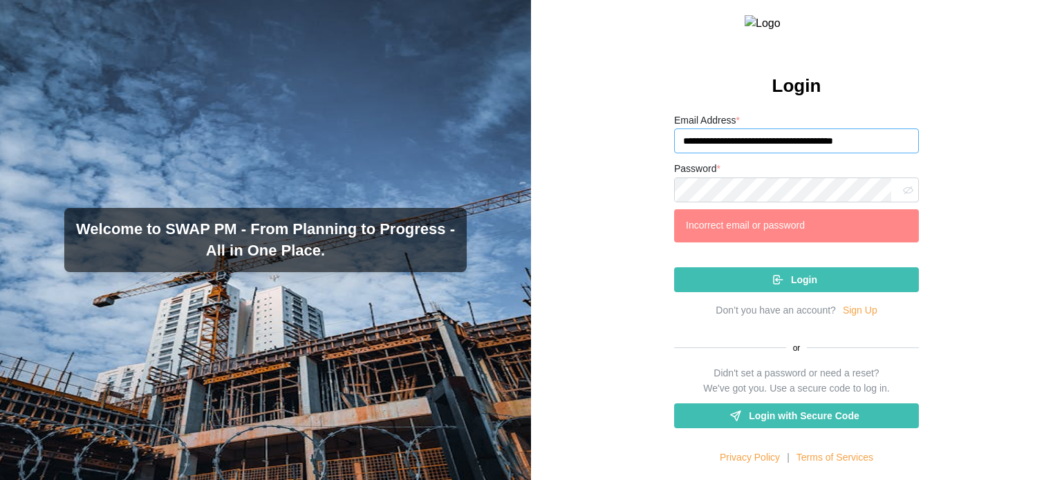
click at [802, 153] on input "**********" at bounding box center [796, 141] width 245 height 25
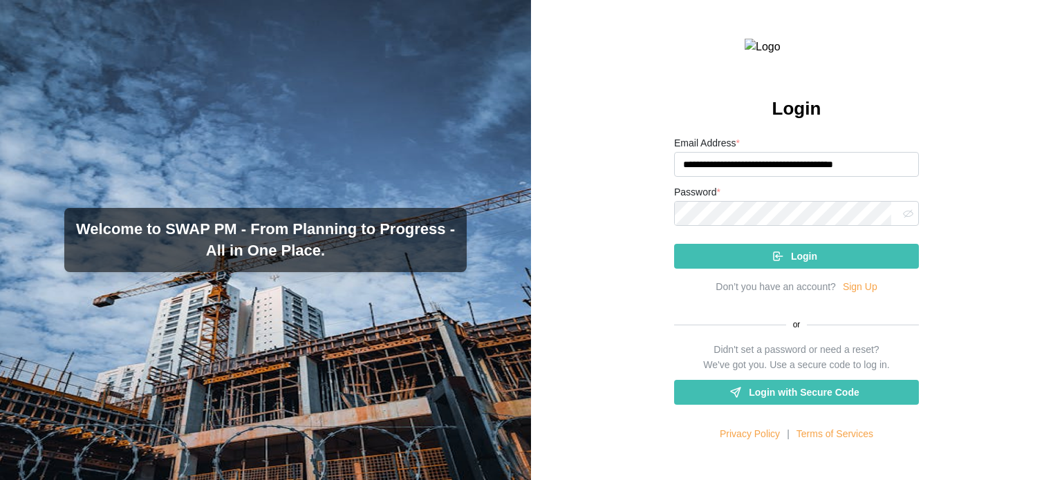
click at [709, 226] on div "Password *" at bounding box center [796, 205] width 245 height 42
drag, startPoint x: 755, startPoint y: 231, endPoint x: 622, endPoint y: 247, distance: 133.6
click at [622, 247] on div "**********" at bounding box center [796, 240] width 531 height 480
click at [674, 244] on button "Login" at bounding box center [796, 256] width 245 height 25
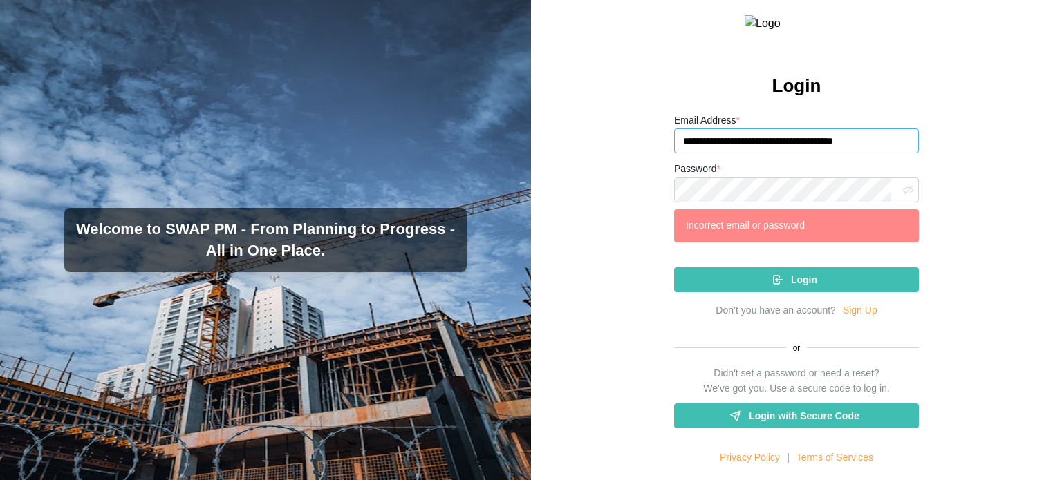
drag, startPoint x: 890, startPoint y: 171, endPoint x: 666, endPoint y: 156, distance: 225.1
click at [666, 156] on div "**********" at bounding box center [796, 240] width 531 height 480
drag, startPoint x: 829, startPoint y: 173, endPoint x: 681, endPoint y: 175, distance: 148.6
click at [681, 153] on input "**********" at bounding box center [796, 141] width 245 height 25
click at [829, 153] on input "**********" at bounding box center [796, 141] width 245 height 25
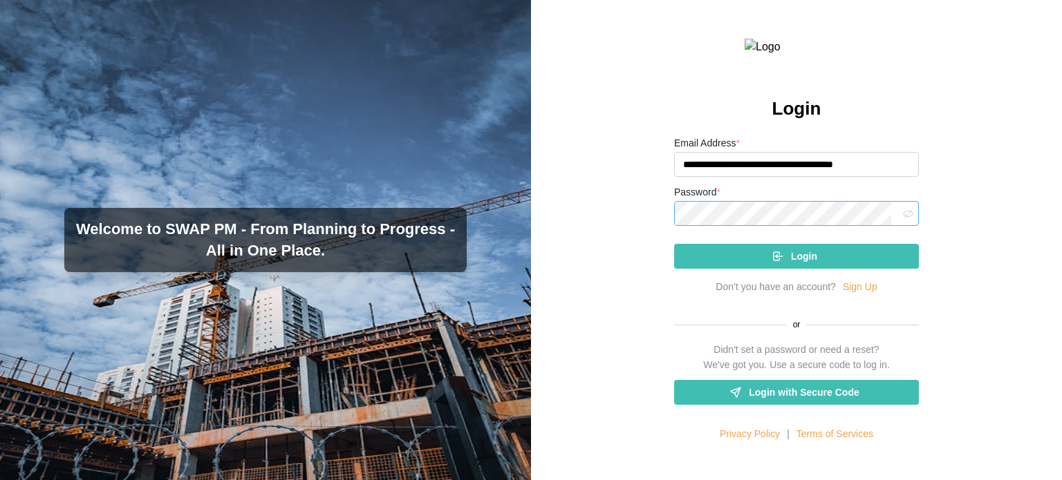
click at [674, 244] on button "Login" at bounding box center [796, 256] width 245 height 25
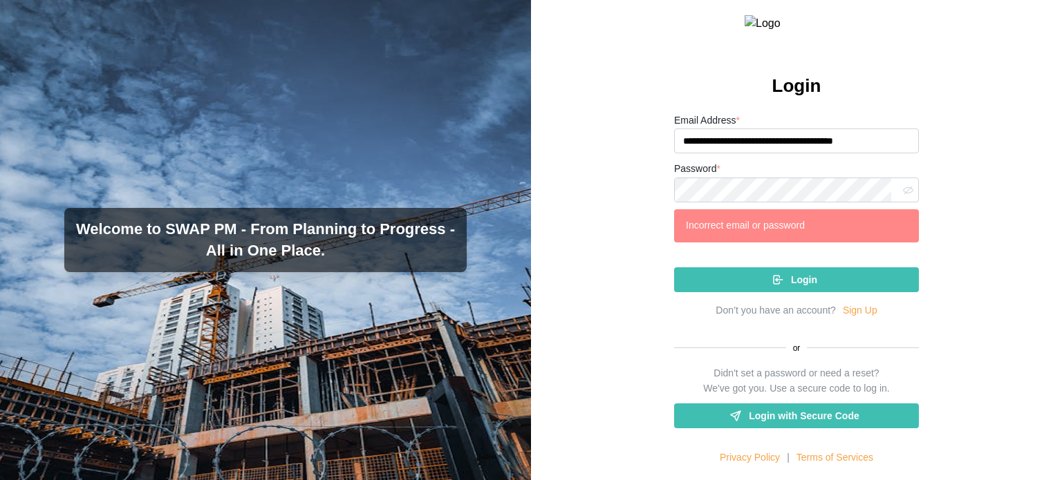
click at [981, 258] on div "**********" at bounding box center [796, 240] width 531 height 480
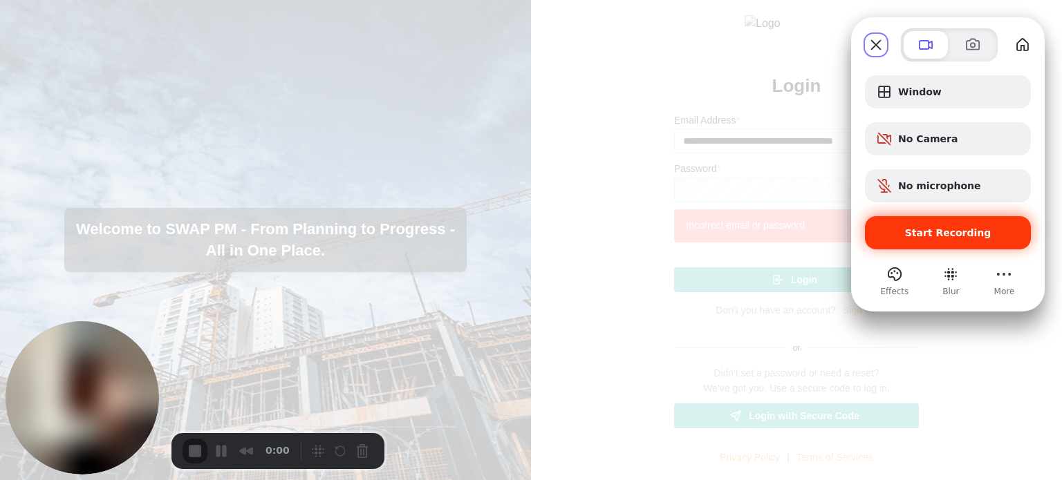
click at [927, 248] on div "Start Recording" at bounding box center [948, 232] width 166 height 33
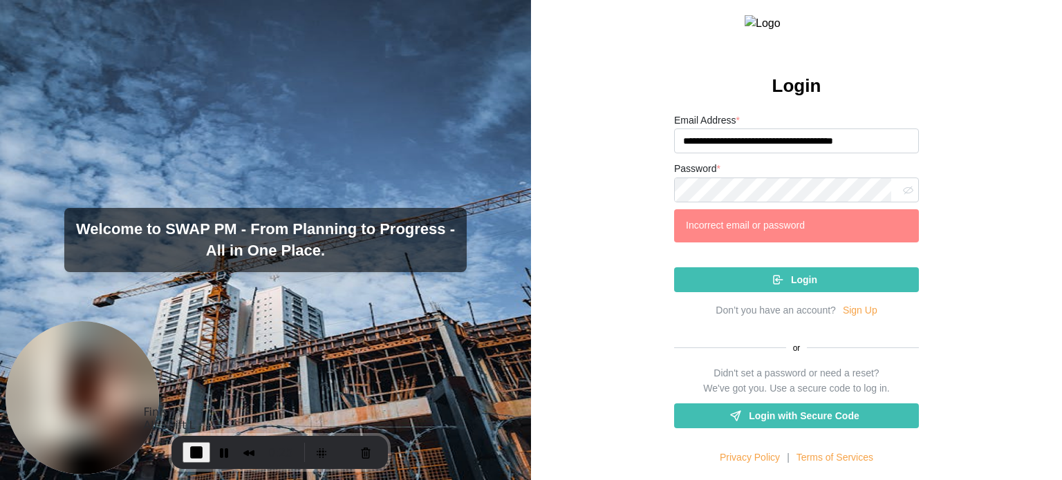
click at [197, 449] on span "End Recording" at bounding box center [196, 452] width 17 height 17
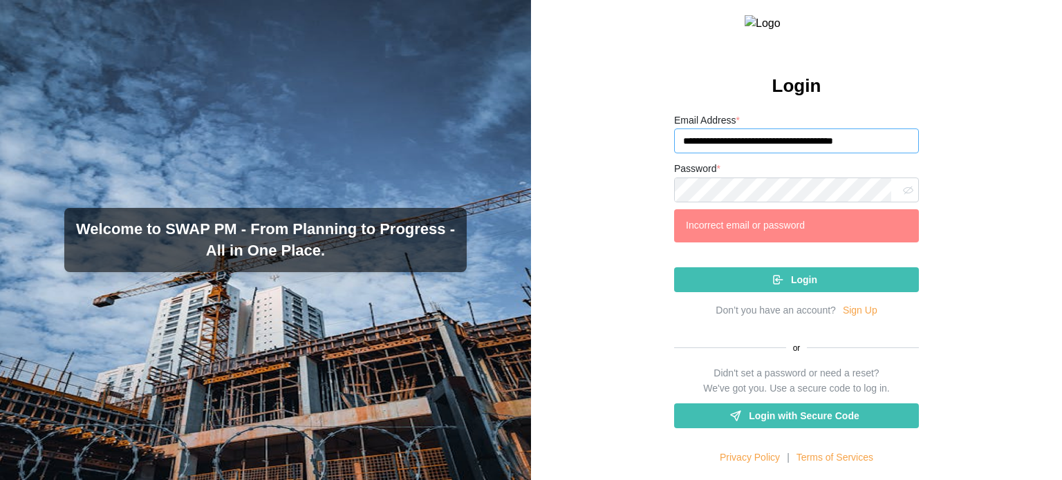
click at [849, 153] on input "**********" at bounding box center [796, 141] width 245 height 25
paste input "email"
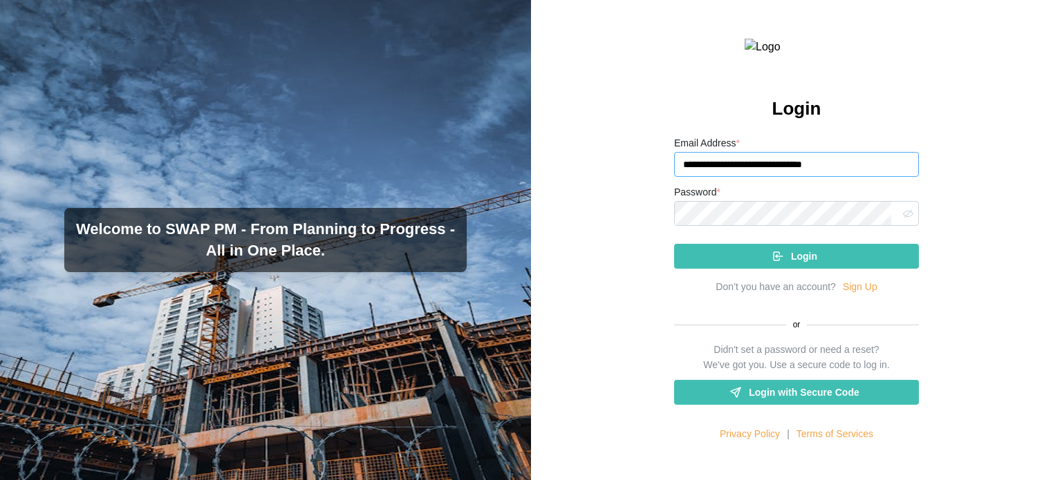
type input "**********"
click at [674, 244] on button "Login" at bounding box center [796, 256] width 245 height 25
